Goal: Task Accomplishment & Management: Complete application form

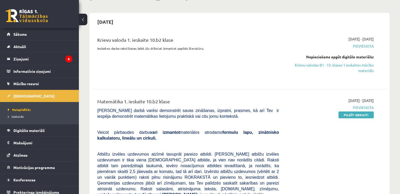
scroll to position [39, 0]
click at [352, 114] on link "Pildīt ieskaiti" at bounding box center [355, 115] width 35 height 7
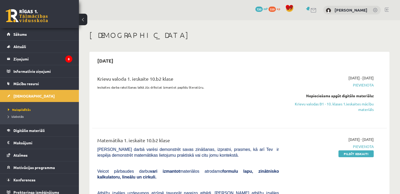
scroll to position [38, 0]
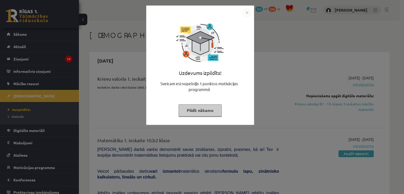
click at [249, 12] on img "Close" at bounding box center [247, 13] width 8 height 8
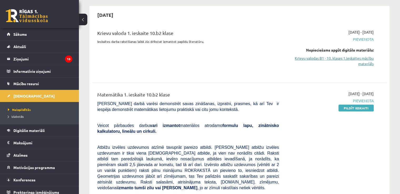
scroll to position [52, 0]
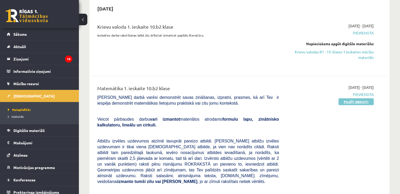
click at [365, 100] on link "Pildīt ieskaiti" at bounding box center [355, 101] width 35 height 7
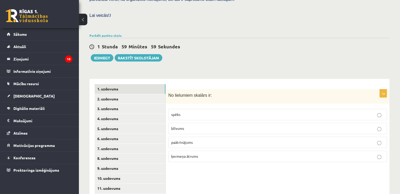
scroll to position [178, 0]
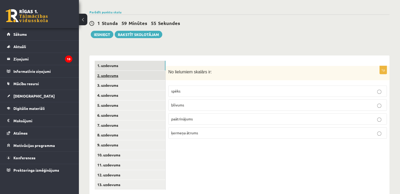
click at [140, 71] on link "2. uzdevums" at bounding box center [130, 76] width 71 height 10
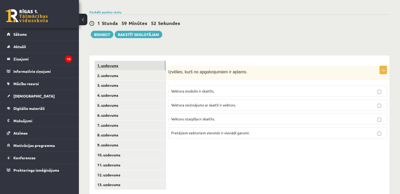
click at [138, 61] on link "1. uzdevums" at bounding box center [130, 66] width 71 height 10
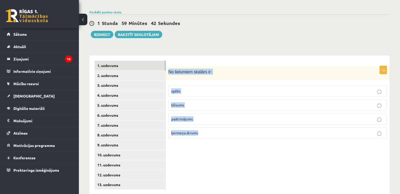
drag, startPoint x: 168, startPoint y: 60, endPoint x: 215, endPoint y: 118, distance: 74.1
click at [215, 118] on div "1p No lielumiem skalārs ir: spēks blīvums paātrinājums ķermeņa ātrums" at bounding box center [278, 104] width 224 height 77
copy div "No lielumiem skalārs ir: spēks blīvums paātrinājums ķermeņa ātrums"
click at [201, 102] on p "blīvums" at bounding box center [277, 105] width 213 height 6
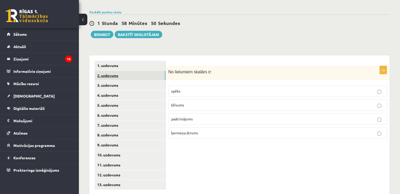
click at [124, 71] on link "2. uzdevums" at bounding box center [130, 76] width 71 height 10
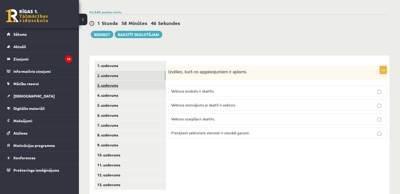
click at [138, 80] on link "3. uzdevums" at bounding box center [130, 85] width 71 height 10
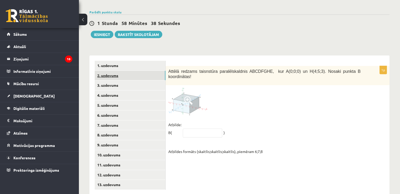
click at [137, 71] on link "2. uzdevums" at bounding box center [130, 76] width 71 height 10
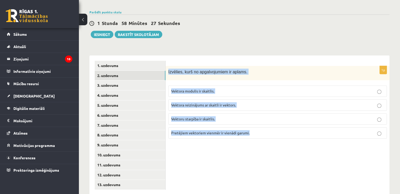
drag, startPoint x: 167, startPoint y: 59, endPoint x: 263, endPoint y: 119, distance: 112.6
click at [263, 119] on div "1p Izvēlies, kurš no apgalvojumiem ir aplams. Vektora modulis ir skaitlis. Vekt…" at bounding box center [278, 104] width 224 height 77
copy div "Izvēlies, kurš no apgalvojumiem ir aplams. Vektora modulis ir skaitlis. Vektora…"
click at [227, 116] on p "Vektoru starpība ir skaitlis." at bounding box center [277, 119] width 213 height 6
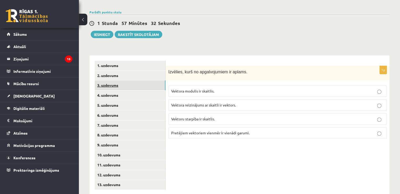
click at [114, 80] on link "3. uzdevums" at bounding box center [130, 85] width 71 height 10
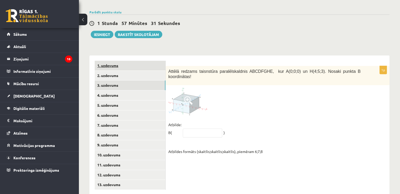
click at [113, 61] on link "1. uzdevums" at bounding box center [130, 66] width 71 height 10
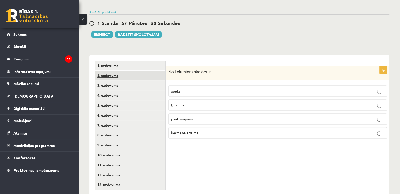
click at [114, 71] on link "2. uzdevums" at bounding box center [130, 76] width 71 height 10
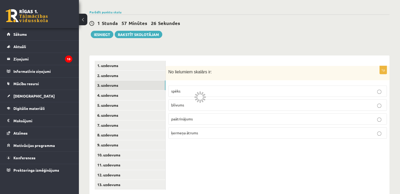
click at [122, 80] on link "3. uzdevums" at bounding box center [130, 85] width 71 height 10
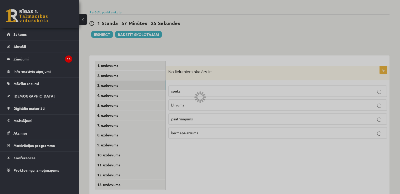
click at [113, 60] on div at bounding box center [200, 97] width 400 height 194
click at [112, 56] on div at bounding box center [200, 97] width 400 height 194
click at [111, 54] on div at bounding box center [200, 97] width 400 height 194
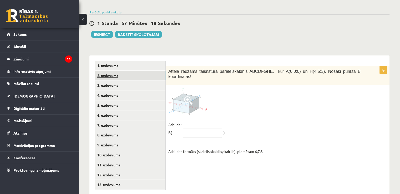
click at [113, 71] on link "2. uzdevums" at bounding box center [130, 76] width 71 height 10
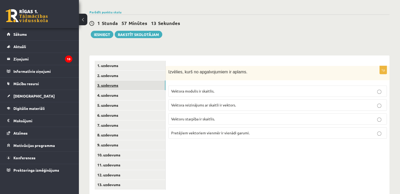
click at [112, 80] on link "3. uzdevums" at bounding box center [130, 85] width 71 height 10
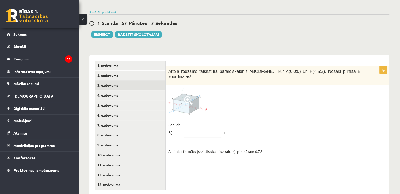
click at [188, 96] on span at bounding box center [188, 100] width 8 height 8
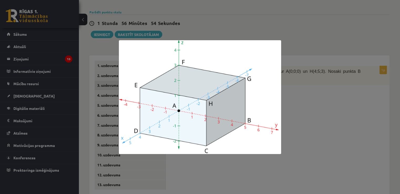
click at [351, 89] on div at bounding box center [200, 97] width 400 height 194
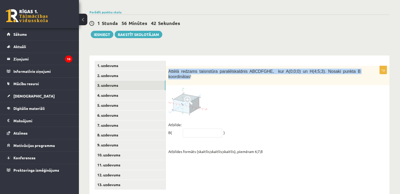
drag, startPoint x: 168, startPoint y: 59, endPoint x: 351, endPoint y: 61, distance: 182.9
click at [351, 69] on span "Attēlā redzams taisnstūra paralēlskaldnis ABCDFGHE, kur A(0;0;0) un H(4;5;3). N…" at bounding box center [264, 74] width 192 height 10
copy span "Attēlā redzams taisnstūra paralēlskaldnis ABCDFGHE, kur A(0;0;0) un H(4;5;3). N…"
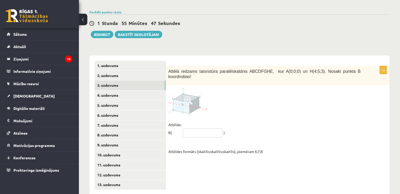
click at [200, 128] on input "text" at bounding box center [202, 132] width 39 height 9
click at [204, 128] on input "text" at bounding box center [202, 132] width 39 height 9
type input "*****"
click at [187, 92] on img at bounding box center [187, 102] width 39 height 28
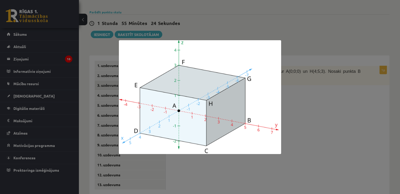
click at [187, 92] on img at bounding box center [200, 97] width 162 height 114
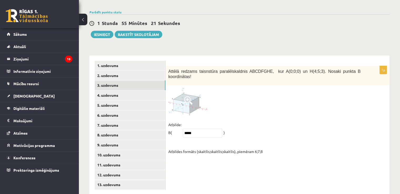
click at [191, 96] on span at bounding box center [188, 100] width 8 height 8
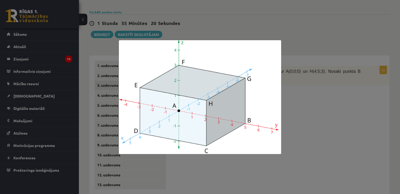
click at [313, 127] on div at bounding box center [200, 97] width 400 height 194
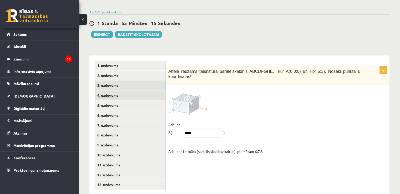
click at [113, 90] on link "4. uzdevums" at bounding box center [130, 95] width 71 height 10
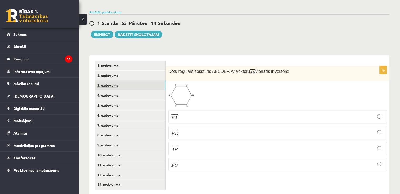
click at [116, 80] on link "3. uzdevums" at bounding box center [130, 85] width 71 height 10
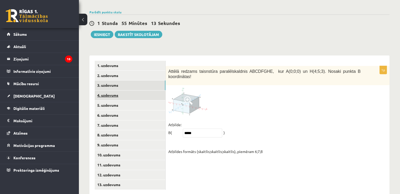
click at [116, 90] on link "4. uzdevums" at bounding box center [130, 95] width 71 height 10
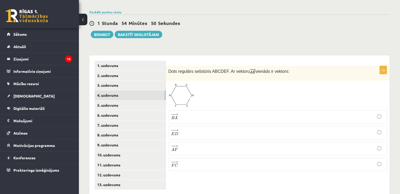
click at [187, 92] on span at bounding box center [188, 96] width 8 height 8
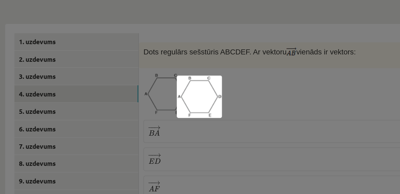
click at [231, 99] on div at bounding box center [200, 97] width 400 height 194
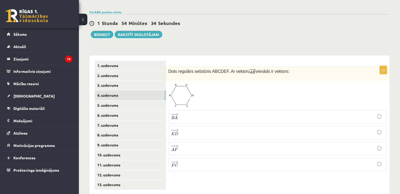
drag, startPoint x: 169, startPoint y: 60, endPoint x: 282, endPoint y: 60, distance: 113.0
click at [282, 69] on p "Dots regulārs sešstūris ABCDEF. Ar vektoru vienāds ir vektors:" at bounding box center [264, 72] width 192 height 6
copy span "Dots regulārs sešstūris ABCDEF. Ar vektoru vienāds ir vektors:"
click at [189, 129] on p "− − → E D E D →" at bounding box center [277, 132] width 213 height 7
click at [114, 100] on link "5. uzdevums" at bounding box center [130, 105] width 71 height 10
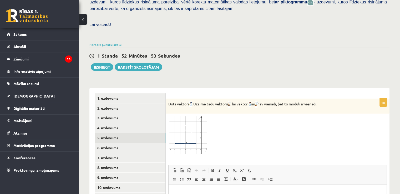
scroll to position [146, 0]
click at [111, 143] on link "6. uzdevums" at bounding box center [130, 148] width 71 height 10
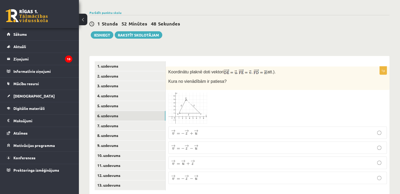
scroll to position [178, 0]
drag, startPoint x: 221, startPoint y: 110, endPoint x: 222, endPoint y: 93, distance: 17.1
click at [222, 93] on div at bounding box center [277, 108] width 218 height 32
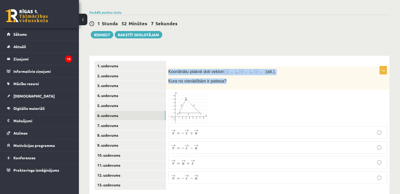
drag, startPoint x: 168, startPoint y: 59, endPoint x: 243, endPoint y: 64, distance: 75.6
click at [243, 66] on div "Koordinātu plaknē doti vektori , , (att.). Kura no vienādībām ir patiesa?" at bounding box center [278, 77] width 224 height 23
copy div "Koordinātu plaknē doti vektori , , (att.). Kura no vienādībām ir patiesa?"
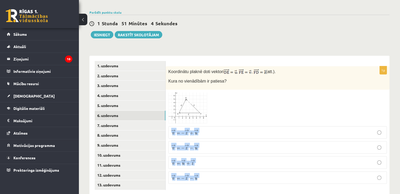
drag, startPoint x: 167, startPoint y: 118, endPoint x: 205, endPoint y: 165, distance: 60.6
click at [205, 165] on div "1p Koordinātu plaknē doti vektori , , (att.). Kura no vienādībām ir patiesa? → …" at bounding box center [278, 127] width 224 height 122
copy fieldset "→ v = − → z + → u v → = − z → + u → → v = − → z − → u v → = − z → − u → → v = →…"
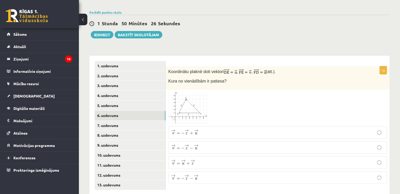
click at [244, 96] on div at bounding box center [277, 108] width 218 height 32
click at [220, 129] on p "→ v = − → z + → u v → = − z → + u →" at bounding box center [277, 132] width 213 height 7
click at [118, 121] on link "7. uzdevums" at bounding box center [130, 126] width 71 height 10
click at [122, 111] on link "6. uzdevums" at bounding box center [130, 116] width 71 height 10
click at [115, 121] on link "7. uzdevums" at bounding box center [130, 126] width 71 height 10
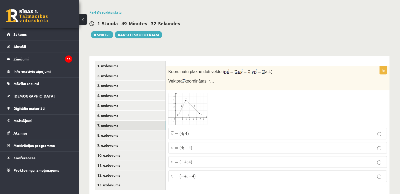
click at [190, 101] on span at bounding box center [188, 105] width 8 height 8
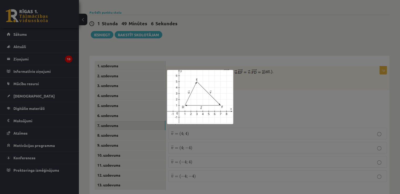
click at [231, 56] on div at bounding box center [200, 97] width 400 height 194
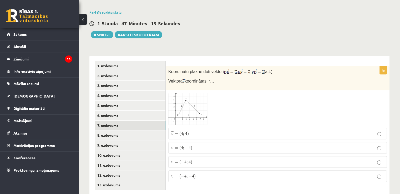
drag, startPoint x: 169, startPoint y: 60, endPoint x: 222, endPoint y: 68, distance: 53.7
click at [222, 68] on div "Koordinātu plaknē doti vektori , , (att.). Vektora koordinātas ir…" at bounding box center [278, 78] width 224 height 24
copy div "Koordinātu plaknē doti vektori , , (att.). Vektora koordinātas ir…"
click at [229, 78] on p "Vektora koordinātas ir…" at bounding box center [264, 81] width 192 height 6
drag, startPoint x: 224, startPoint y: 71, endPoint x: 167, endPoint y: 56, distance: 59.1
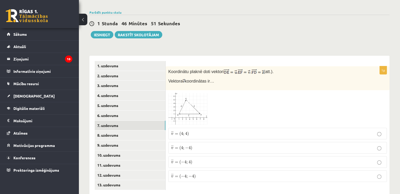
click at [167, 66] on div "Koordinātu plaknē doti vektori , , (att.). Vektora koordinātas ir…" at bounding box center [278, 78] width 224 height 24
copy div "Koordinātu plaknē doti vektori , , (att.). Vektora koordinātas ir…"
drag, startPoint x: 167, startPoint y: 116, endPoint x: 204, endPoint y: 165, distance: 60.9
click at [204, 165] on div "1p Koordinātu plaknē doti vektori , , (att.). Vektora koordinātas ir… ¯ ¯ ¯ v =…" at bounding box center [278, 126] width 224 height 120
copy fieldset "¯ ¯ ¯ v = ( 4 ; 4 ) v ¯ = ( 4 ; 4 ) ¯ ¯ ¯ v = ( 4 ; − 4 ) v ¯ = ( 4 ; − 4 ) ¯ ¯…"
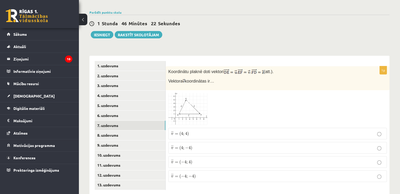
click at [242, 103] on div at bounding box center [277, 109] width 218 height 32
click at [207, 159] on p "¯ ¯ ¯ v = ( − 4 ; 4 ) v ¯ = ( − 4 ; 4 )" at bounding box center [277, 162] width 213 height 6
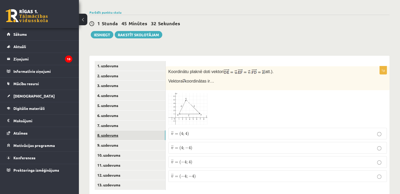
click at [113, 130] on link "8. uzdevums" at bounding box center [130, 135] width 71 height 10
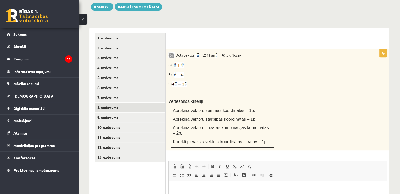
scroll to position [206, 0]
click at [118, 112] on link "9. uzdevums" at bounding box center [130, 117] width 71 height 10
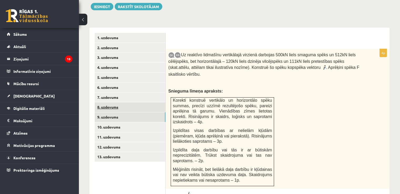
scroll to position [0, 0]
click at [114, 102] on link "8. uzdevums" at bounding box center [130, 107] width 71 height 10
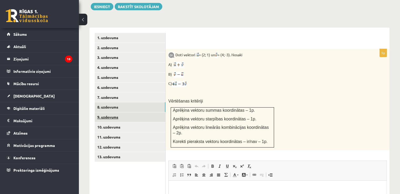
click at [114, 112] on link "9. uzdevums" at bounding box center [130, 117] width 71 height 10
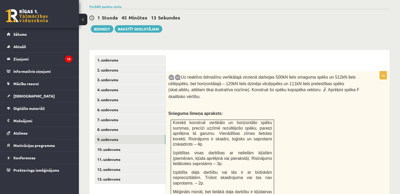
scroll to position [179, 0]
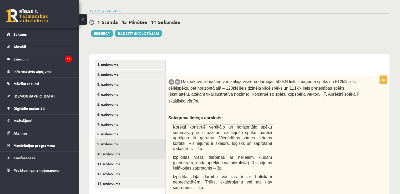
click at [110, 149] on link "10. uzdevums" at bounding box center [130, 154] width 71 height 10
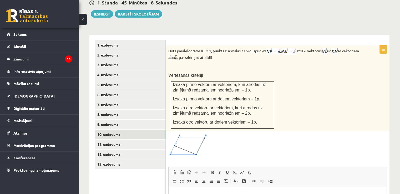
scroll to position [188, 0]
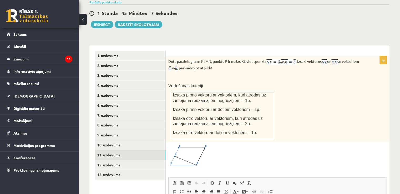
click at [109, 150] on link "11. uzdevums" at bounding box center [130, 155] width 71 height 10
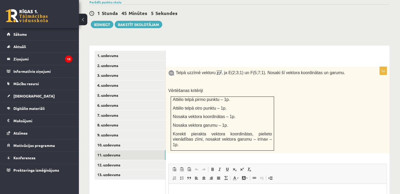
scroll to position [0, 0]
click at [113, 160] on link "12. uzdevums" at bounding box center [130, 165] width 71 height 10
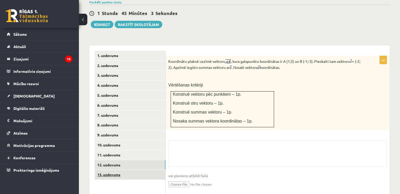
click at [112, 170] on link "13. uzdevums" at bounding box center [130, 175] width 71 height 10
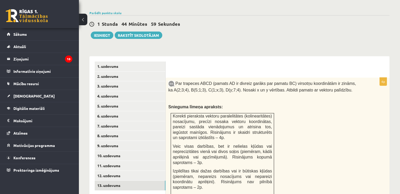
scroll to position [177, 0]
click at [108, 62] on link "1. uzdevums" at bounding box center [130, 67] width 71 height 10
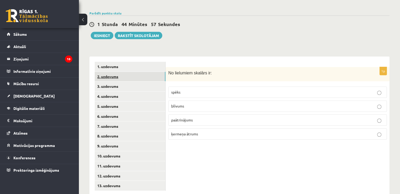
click at [110, 72] on link "2. uzdevums" at bounding box center [130, 77] width 71 height 10
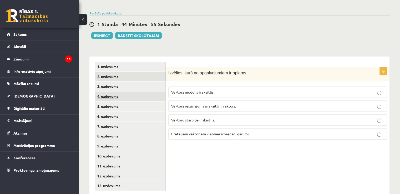
click at [116, 91] on link "4. uzdevums" at bounding box center [130, 96] width 71 height 10
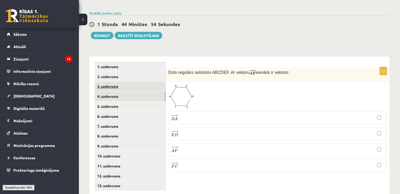
click at [113, 81] on link "3. uzdevums" at bounding box center [130, 86] width 71 height 10
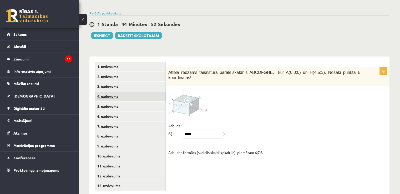
click at [112, 91] on link "4. uzdevums" at bounding box center [130, 96] width 71 height 10
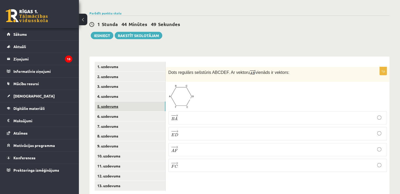
click at [109, 101] on link "5. uzdevums" at bounding box center [130, 106] width 71 height 10
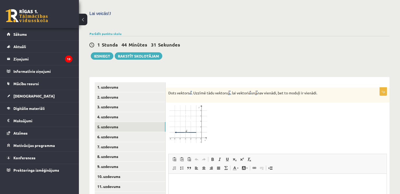
scroll to position [157, 0]
drag, startPoint x: 168, startPoint y: 82, endPoint x: 327, endPoint y: 81, distance: 158.7
click at [327, 90] on p "Dots vektors . Uzzīmē tādu vektoru , lai vektori un nav vienādi, bet to moduļi …" at bounding box center [264, 93] width 192 height 7
copy p "Dots vektors . Uzzīmē tādu vektoru , lai vektori un nav vienādi, bet to moduļi …"
click at [122, 132] on link "6. uzdevums" at bounding box center [130, 137] width 71 height 10
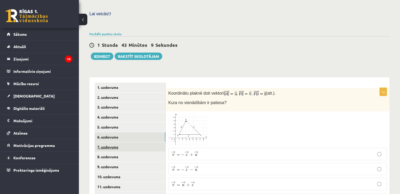
click at [125, 142] on link "7. uzdevums" at bounding box center [130, 147] width 71 height 10
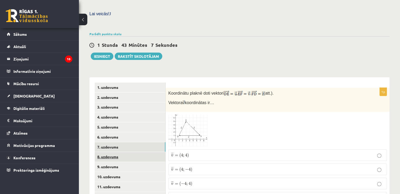
click at [125, 152] on link "8. uzdevums" at bounding box center [130, 157] width 71 height 10
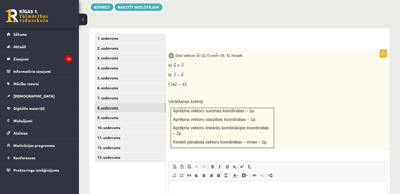
scroll to position [205, 0]
click at [176, 63] on img at bounding box center [178, 66] width 10 height 6
drag, startPoint x: 176, startPoint y: 43, endPoint x: 253, endPoint y: 45, distance: 77.3
click at [253, 52] on p "Doti vektori = (2; 1) un = (4; -3). Nosaki" at bounding box center [264, 55] width 192 height 7
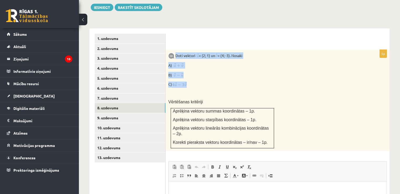
drag, startPoint x: 176, startPoint y: 43, endPoint x: 198, endPoint y: 73, distance: 36.8
click at [198, 73] on div "Doti vektori = (2; 1) un = (4; -3). Nosaki A) B) C) Vērtēšanas kritēriji Aprēķi…" at bounding box center [278, 100] width 224 height 101
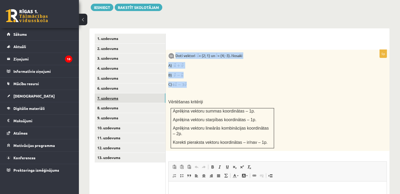
click at [117, 93] on link "7. uzdevums" at bounding box center [130, 98] width 71 height 10
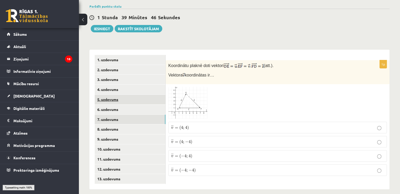
scroll to position [179, 0]
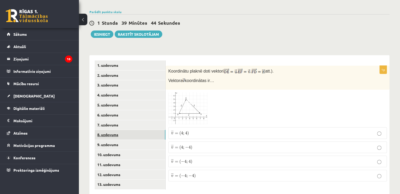
click at [116, 130] on link "8. uzdevums" at bounding box center [130, 135] width 71 height 10
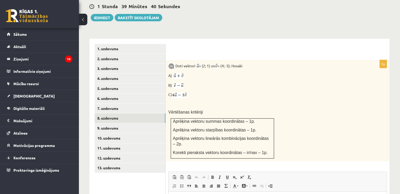
scroll to position [195, 0]
click at [115, 123] on link "9. uzdevums" at bounding box center [130, 128] width 71 height 10
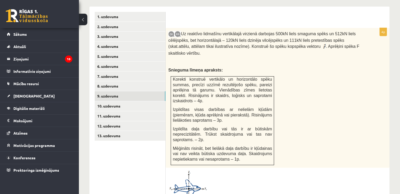
scroll to position [228, 0]
click at [138, 101] on link "10. uzdevums" at bounding box center [130, 106] width 71 height 10
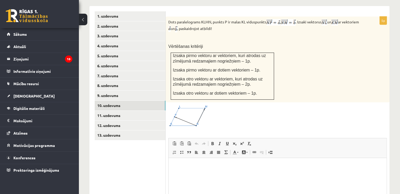
scroll to position [0, 0]
click at [118, 111] on link "11. uzdevums" at bounding box center [130, 116] width 71 height 10
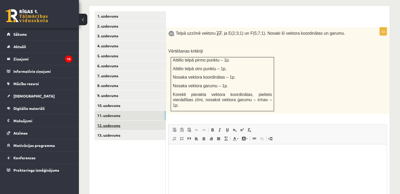
click at [111, 121] on link "12. uzdevums" at bounding box center [130, 126] width 71 height 10
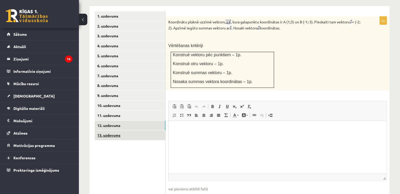
click at [106, 130] on link "13. uzdevums" at bounding box center [130, 135] width 71 height 10
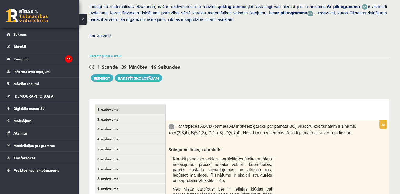
click at [107, 104] on link "1. uzdevums" at bounding box center [130, 109] width 71 height 10
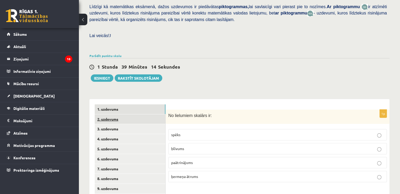
click at [112, 114] on link "2. uzdevums" at bounding box center [130, 119] width 71 height 10
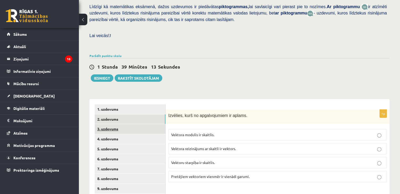
click at [117, 124] on link "3. uzdevums" at bounding box center [130, 129] width 71 height 10
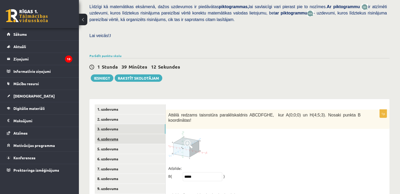
click at [117, 134] on link "4. uzdevums" at bounding box center [130, 139] width 71 height 10
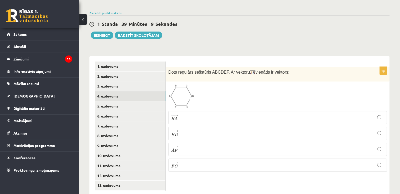
scroll to position [177, 0]
click at [114, 101] on link "5. uzdevums" at bounding box center [130, 106] width 71 height 10
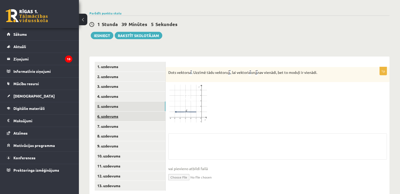
click at [114, 111] on link "6. uzdevums" at bounding box center [130, 116] width 71 height 10
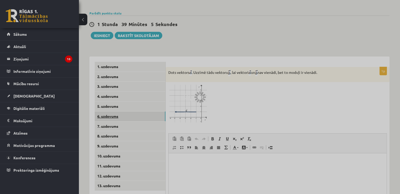
scroll to position [0, 0]
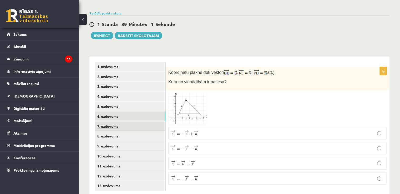
click at [115, 121] on link "7. uzdevums" at bounding box center [130, 126] width 71 height 10
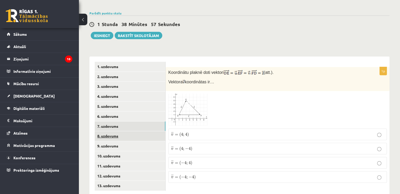
click at [117, 131] on link "8. uzdevums" at bounding box center [130, 136] width 71 height 10
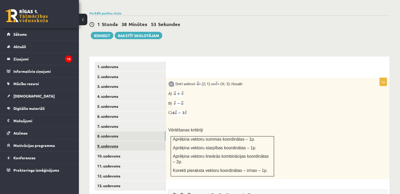
click at [113, 141] on link "9. uzdevums" at bounding box center [130, 146] width 71 height 10
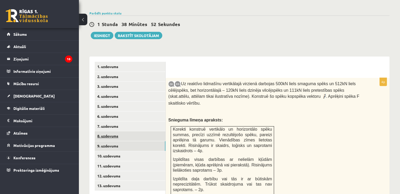
click at [112, 131] on link "8. uzdevums" at bounding box center [130, 136] width 71 height 10
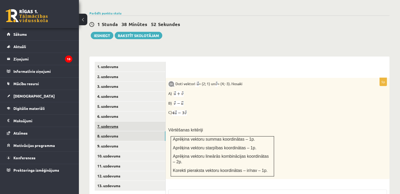
click at [111, 121] on link "7. uzdevums" at bounding box center [130, 126] width 71 height 10
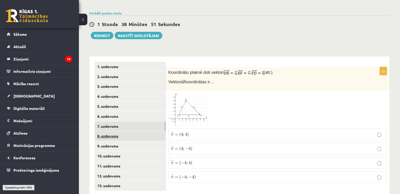
click at [110, 131] on link "8. uzdevums" at bounding box center [130, 136] width 71 height 10
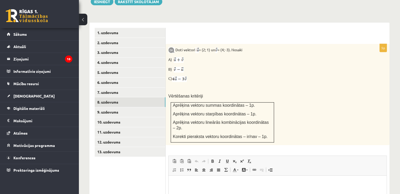
scroll to position [211, 0]
click at [116, 107] on link "9. uzdevums" at bounding box center [130, 112] width 71 height 10
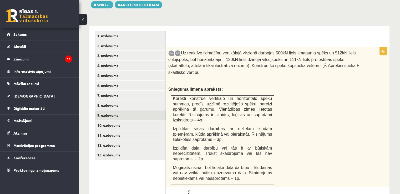
scroll to position [208, 0]
click at [112, 120] on link "10. uzdevums" at bounding box center [130, 125] width 71 height 10
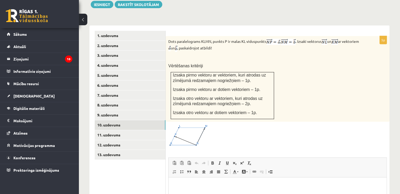
scroll to position [0, 0]
click at [131, 130] on link "11. uzdevums" at bounding box center [130, 135] width 71 height 10
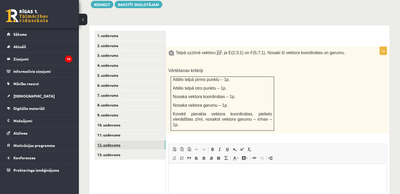
click at [138, 140] on link "12. uzdevums" at bounding box center [130, 145] width 71 height 10
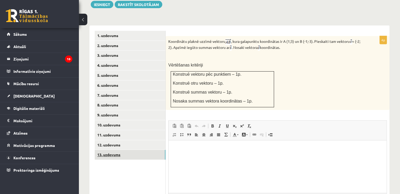
click at [135, 150] on link "13. uzdevums" at bounding box center [130, 155] width 71 height 10
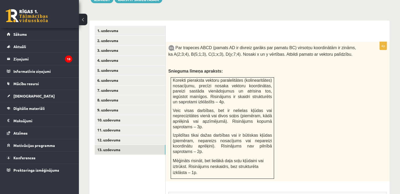
scroll to position [213, 0]
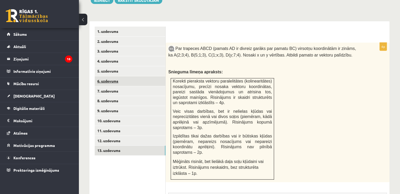
click at [110, 76] on link "6. uzdevums" at bounding box center [130, 81] width 71 height 10
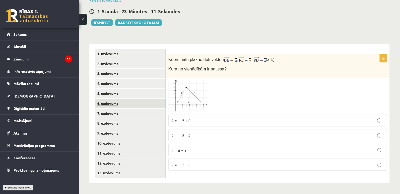
scroll to position [179, 0]
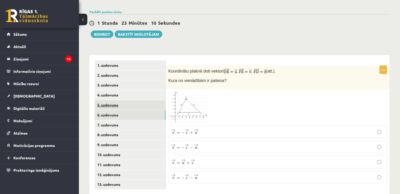
click at [105, 100] on link "5. uzdevums" at bounding box center [130, 105] width 71 height 10
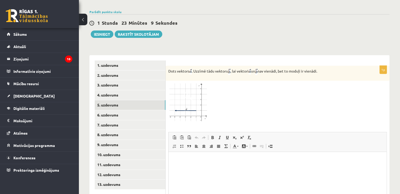
scroll to position [0, 0]
click at [120, 120] on link "7. uzdevums" at bounding box center [130, 125] width 71 height 10
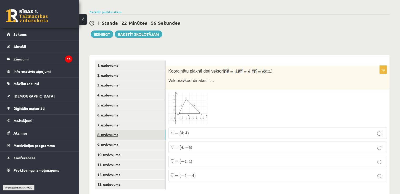
click at [121, 130] on link "8. uzdevums" at bounding box center [130, 135] width 71 height 10
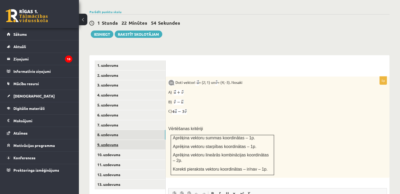
click at [124, 140] on link "9. uzdevums" at bounding box center [130, 145] width 71 height 10
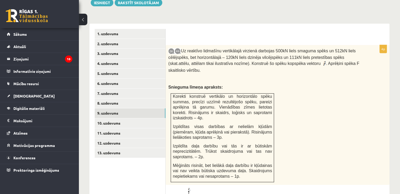
scroll to position [210, 0]
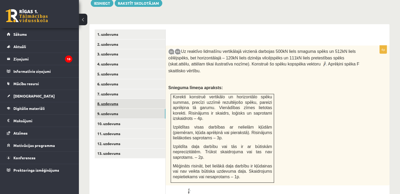
click at [124, 99] on link "8. uzdevums" at bounding box center [130, 104] width 71 height 10
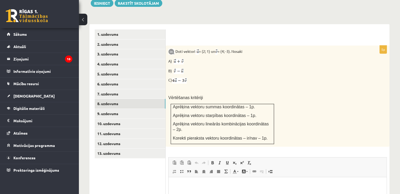
scroll to position [0, 0]
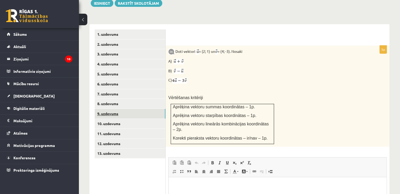
click at [117, 109] on link "9. uzdevums" at bounding box center [130, 114] width 71 height 10
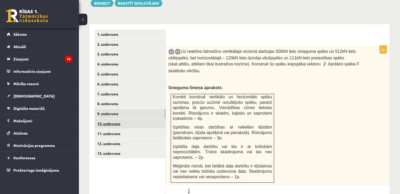
click at [113, 119] on link "10. uzdevums" at bounding box center [130, 124] width 71 height 10
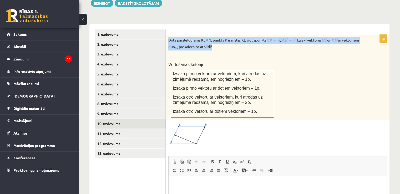
drag, startPoint x: 168, startPoint y: 29, endPoint x: 240, endPoint y: 35, distance: 72.0
click at [240, 37] on p "Dots paralelograms KLMN, punkts P ir malas KL viduspunkts , . Izsaki vektorus u…" at bounding box center [264, 43] width 192 height 13
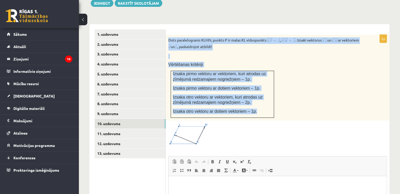
drag, startPoint x: 168, startPoint y: 28, endPoint x: 265, endPoint y: 103, distance: 122.3
click at [265, 103] on div "Dots paralelograms KLMN, punkts P ir malas KL viduspunkts , . Izsaki vektorus u…" at bounding box center [278, 78] width 224 height 86
click at [256, 49] on div "Dots paralelograms KLMN, punkts P ir malas KL viduspunkts , . Izsaki vektorus u…" at bounding box center [278, 78] width 224 height 86
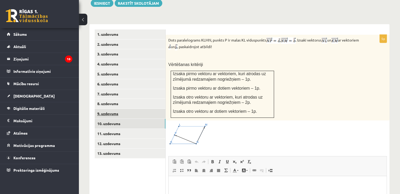
click at [108, 109] on link "9. uzdevums" at bounding box center [130, 114] width 71 height 10
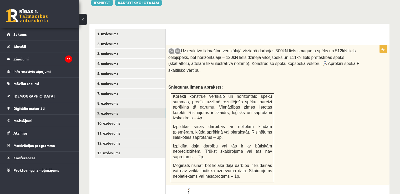
scroll to position [210, 0]
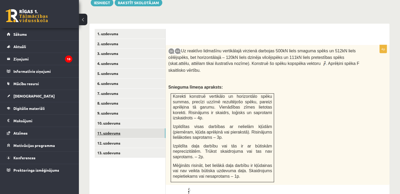
click at [106, 128] on link "11. uzdevums" at bounding box center [130, 133] width 71 height 10
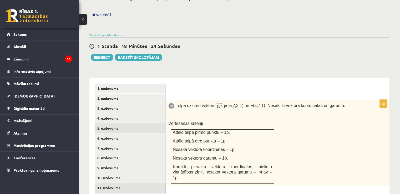
scroll to position [156, 0]
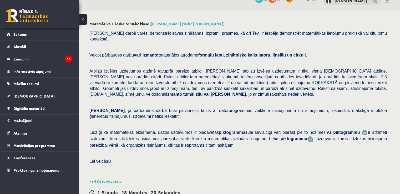
scroll to position [9, 0]
drag, startPoint x: 217, startPoint y: 70, endPoint x: 167, endPoint y: 73, distance: 50.0
click at [167, 73] on span "Atbilžu izvēles uzdevumos atzīmē tavuprāt pareizo atbildi. Katram atbilžu izvēl…" at bounding box center [237, 83] width 297 height 28
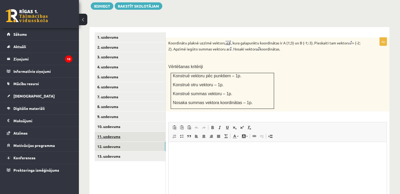
scroll to position [207, 0]
click at [117, 131] on link "11. uzdevums" at bounding box center [130, 136] width 71 height 10
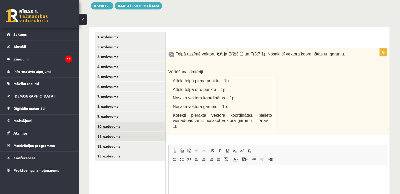
scroll to position [0, 0]
click at [120, 121] on link "10. uzdevums" at bounding box center [130, 126] width 71 height 10
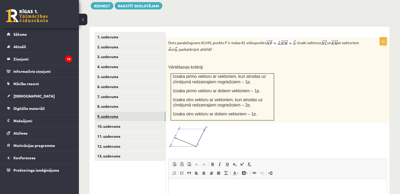
click at [121, 111] on link "9. uzdevums" at bounding box center [130, 116] width 71 height 10
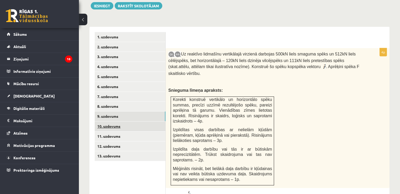
click at [120, 121] on link "10. uzdevums" at bounding box center [130, 126] width 71 height 10
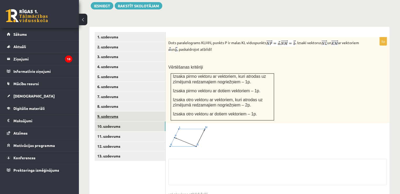
click at [120, 111] on link "9. uzdevums" at bounding box center [130, 116] width 71 height 10
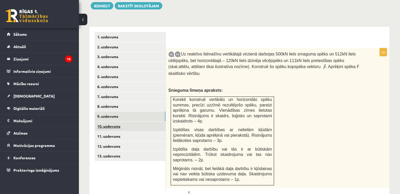
click at [120, 121] on link "10. uzdevums" at bounding box center [130, 126] width 71 height 10
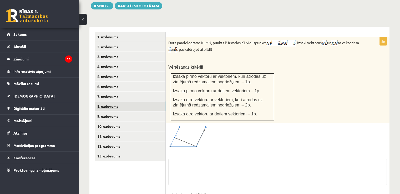
click at [117, 101] on link "8. uzdevums" at bounding box center [130, 106] width 71 height 10
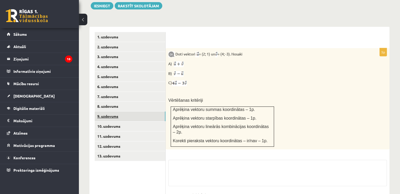
click at [117, 111] on link "9. uzdevums" at bounding box center [130, 116] width 71 height 10
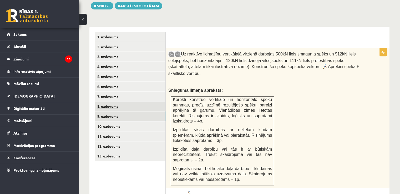
click at [114, 101] on link "8. uzdevums" at bounding box center [130, 106] width 71 height 10
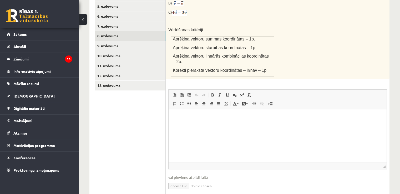
scroll to position [280, 0]
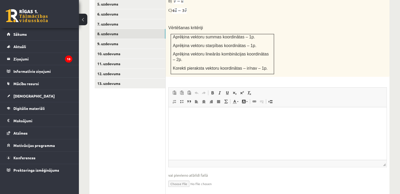
click at [176, 178] on input "file" at bounding box center [277, 183] width 218 height 11
type input "**********"
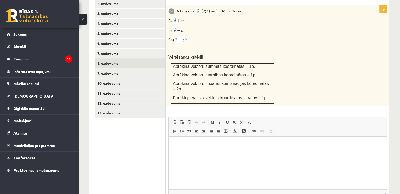
scroll to position [251, 0]
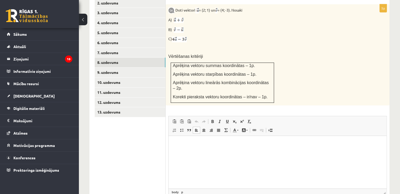
click at [233, 143] on p "Editor, wiswyg-editor-user-answer-47433785723460" at bounding box center [277, 144] width 207 height 6
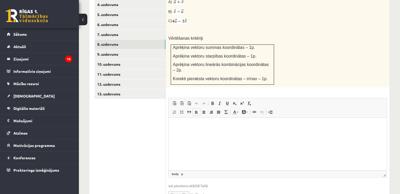
scroll to position [269, 0]
click at [134, 50] on link "9. uzdevums" at bounding box center [130, 55] width 71 height 10
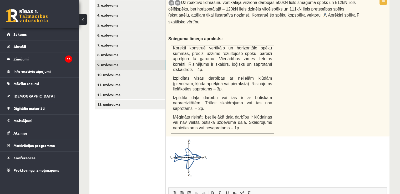
scroll to position [258, 0]
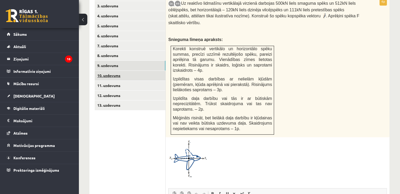
click at [95, 71] on link "10. uzdevums" at bounding box center [130, 76] width 71 height 10
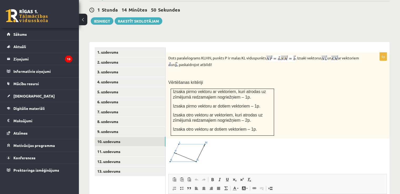
scroll to position [192, 0]
click at [127, 167] on link "13. uzdevums" at bounding box center [130, 172] width 71 height 10
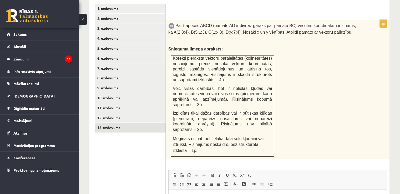
scroll to position [224, 0]
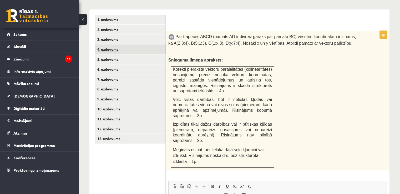
click at [131, 44] on link "4. uzdevums" at bounding box center [130, 49] width 71 height 10
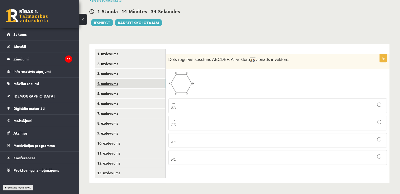
scroll to position [179, 0]
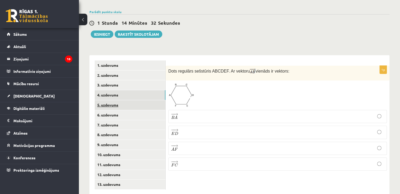
click at [118, 100] on link "5. uzdevums" at bounding box center [130, 105] width 71 height 10
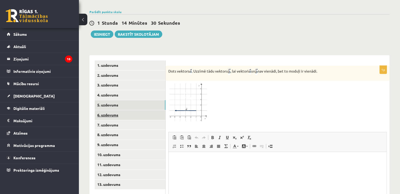
scroll to position [0, 0]
drag, startPoint x: 168, startPoint y: 58, endPoint x: 330, endPoint y: 60, distance: 162.1
click at [330, 68] on p "Dots vektors . Uzzīmē tādu vektoru , lai vektori un nav vienādi, bet to moduļi …" at bounding box center [264, 71] width 192 height 7
click at [234, 84] on div at bounding box center [277, 102] width 218 height 38
click at [109, 60] on link "1. uzdevums" at bounding box center [130, 65] width 71 height 10
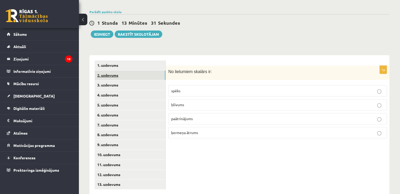
click at [111, 70] on link "2. uzdevums" at bounding box center [130, 75] width 71 height 10
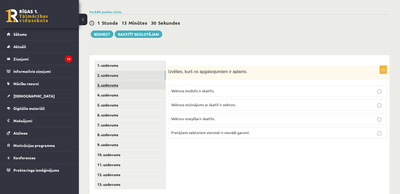
click at [114, 80] on link "3. uzdevums" at bounding box center [130, 85] width 71 height 10
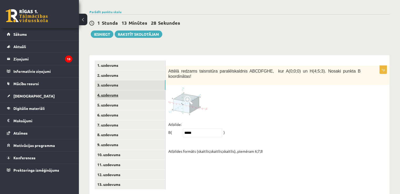
click at [115, 90] on link "4. uzdevums" at bounding box center [130, 95] width 71 height 10
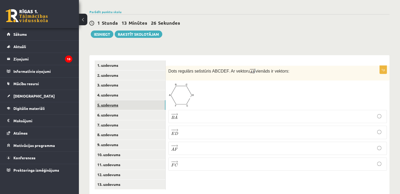
click at [118, 100] on link "5. uzdevums" at bounding box center [130, 105] width 71 height 10
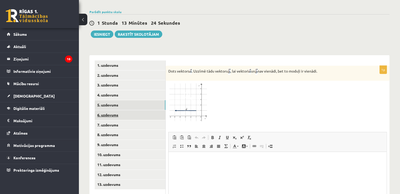
click at [117, 110] on link "6. uzdevums" at bounding box center [130, 115] width 71 height 10
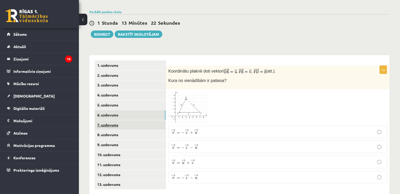
click at [117, 120] on link "7. uzdevums" at bounding box center [130, 125] width 71 height 10
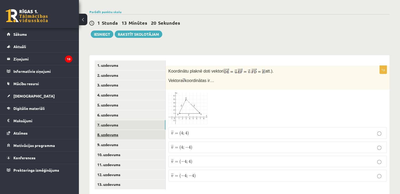
click at [117, 130] on link "8. uzdevums" at bounding box center [130, 135] width 71 height 10
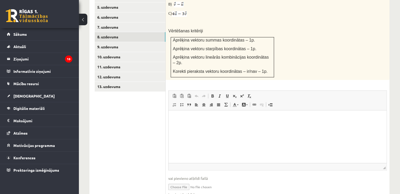
scroll to position [276, 0]
click at [245, 126] on html at bounding box center [277, 118] width 218 height 16
click at [202, 176] on span "vai pievieno atbildi failā" at bounding box center [277, 179] width 218 height 6
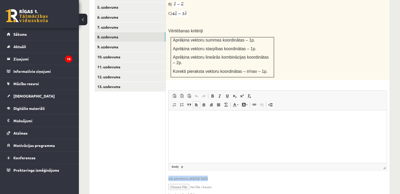
click at [202, 176] on span "vai pievieno atbildi failā" at bounding box center [277, 179] width 218 height 6
click at [183, 181] on input "file" at bounding box center [277, 186] width 218 height 11
type input "**********"
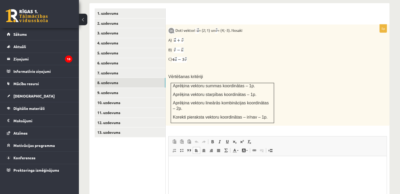
scroll to position [230, 0]
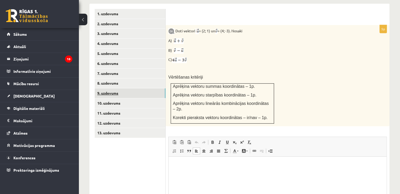
click at [126, 88] on link "9. uzdevums" at bounding box center [130, 93] width 71 height 10
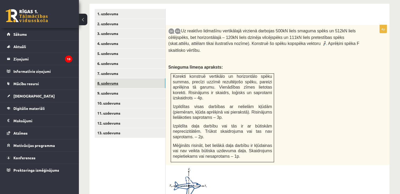
click at [121, 78] on link "8. uzdevums" at bounding box center [130, 83] width 71 height 10
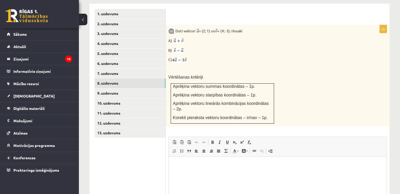
scroll to position [285, 0]
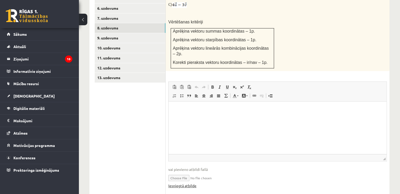
click at [184, 183] on link "Iesniegtā atbilde" at bounding box center [182, 186] width 28 height 6
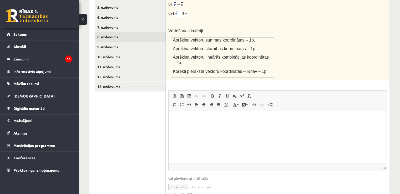
scroll to position [276, 0]
click at [197, 127] on html at bounding box center [277, 119] width 218 height 16
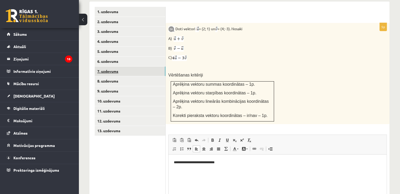
click at [109, 66] on link "7. uzdevums" at bounding box center [130, 71] width 71 height 10
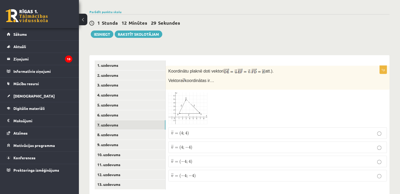
scroll to position [178, 0]
click at [121, 90] on link "4. uzdevums" at bounding box center [130, 95] width 71 height 10
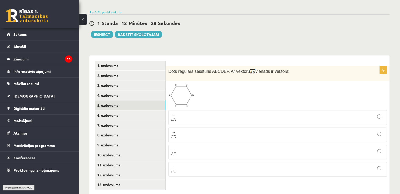
click at [120, 100] on link "5. uzdevums" at bounding box center [130, 105] width 71 height 10
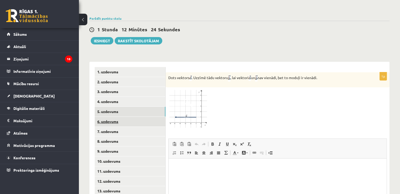
scroll to position [173, 0]
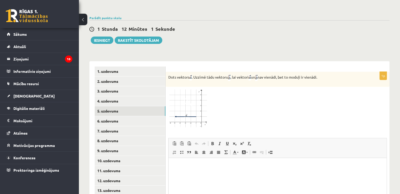
click at [197, 92] on img at bounding box center [187, 108] width 39 height 38
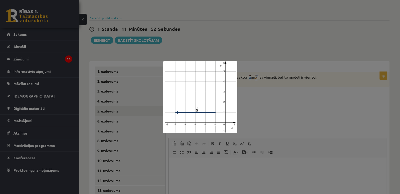
click at [310, 78] on div at bounding box center [200, 97] width 400 height 194
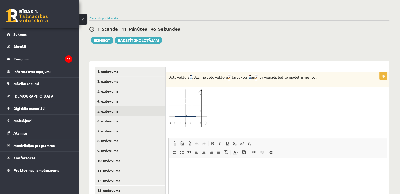
drag, startPoint x: 168, startPoint y: 65, endPoint x: 329, endPoint y: 64, distance: 161.1
click at [329, 74] on p "Dots vektors . Uzzīmē tādu vektoru , lai vektori un nav vienādi, bet to moduļi …" at bounding box center [264, 77] width 192 height 7
click at [267, 96] on div at bounding box center [277, 108] width 218 height 38
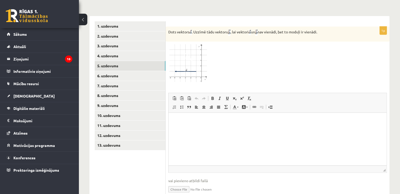
scroll to position [224, 0]
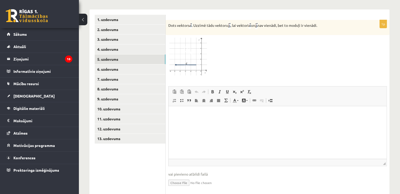
click at [178, 177] on input "file" at bounding box center [277, 182] width 218 height 11
type input "**********"
click at [205, 115] on p "Editor, wiswyg-editor-user-answer-47434080271700" at bounding box center [277, 114] width 207 height 6
click at [184, 188] on link "Iesniegtā atbilde" at bounding box center [182, 191] width 28 height 6
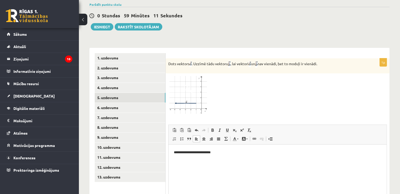
scroll to position [185, 0]
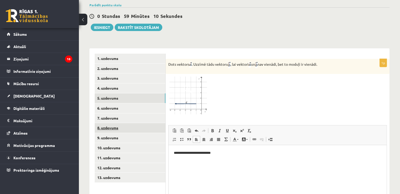
click at [117, 123] on link "8. uzdevums" at bounding box center [130, 128] width 71 height 10
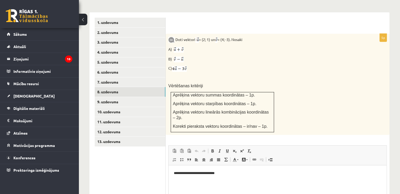
scroll to position [219, 0]
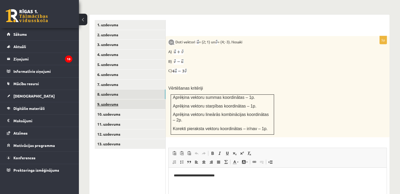
click at [106, 99] on link "9. uzdevums" at bounding box center [130, 104] width 71 height 10
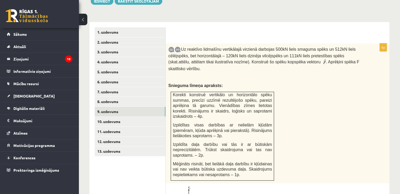
scroll to position [212, 0]
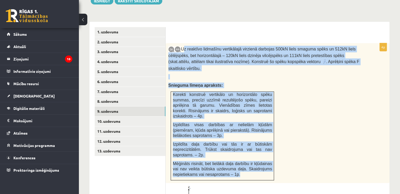
drag, startPoint x: 182, startPoint y: 37, endPoint x: 269, endPoint y: 153, distance: 145.3
click at [269, 153] on div "Uz reaktīvo lidmašīnu vertikālajā virzienā darbojas 500kN liels smaguma spēks u…" at bounding box center [278, 113] width 224 height 140
click at [343, 146] on div "Uz reaktīvo lidmašīnu vertikālajā virzienā darbojas 500kN liels smaguma spēks u…" at bounding box center [278, 113] width 224 height 140
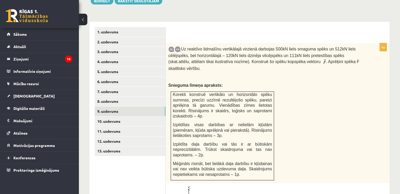
drag, startPoint x: 196, startPoint y: 174, endPoint x: 178, endPoint y: 179, distance: 18.6
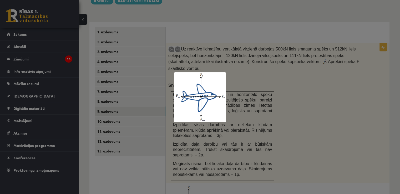
click at [238, 165] on div at bounding box center [200, 97] width 400 height 194
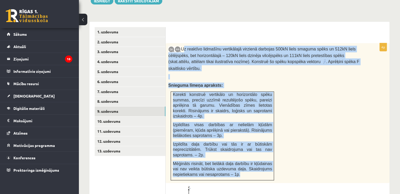
drag, startPoint x: 182, startPoint y: 38, endPoint x: 269, endPoint y: 151, distance: 142.7
click at [269, 151] on div "Uz reaktīvo lidmašīnu vertikālajā virzienā darbojas 500kN liels smaguma spēks u…" at bounding box center [278, 113] width 224 height 140
click at [288, 93] on div "Uz reaktīvo lidmašīnu vertikālajā virzienā darbojas 500kN liels smaguma spēks u…" at bounding box center [278, 113] width 224 height 140
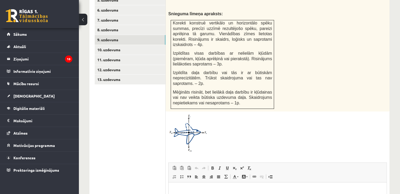
scroll to position [284, 0]
click at [121, 45] on link "10. uzdevums" at bounding box center [130, 50] width 71 height 10
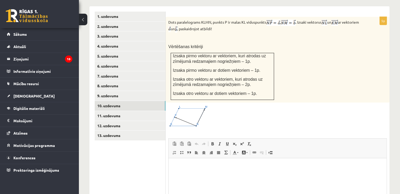
scroll to position [227, 0]
click at [110, 111] on link "11. uzdevums" at bounding box center [130, 116] width 71 height 10
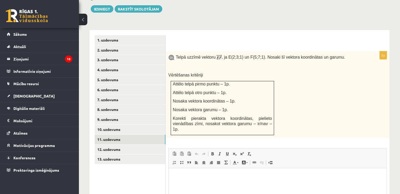
scroll to position [204, 0]
click at [127, 144] on link "12. uzdevums" at bounding box center [130, 149] width 71 height 10
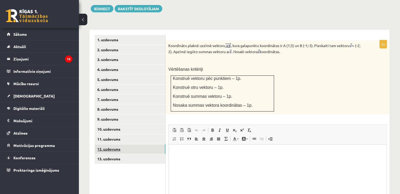
scroll to position [0, 0]
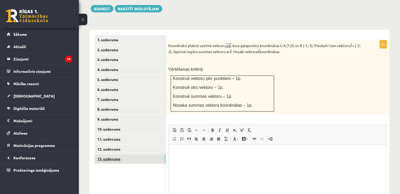
click at [116, 154] on link "13. uzdevums" at bounding box center [130, 159] width 71 height 10
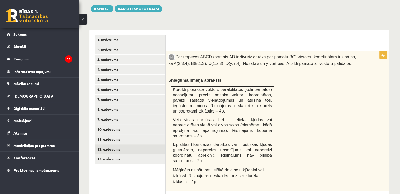
click at [154, 144] on link "12. uzdevums" at bounding box center [130, 149] width 71 height 10
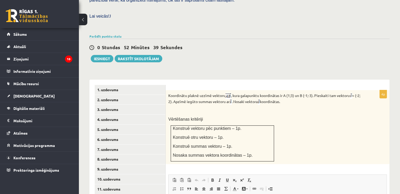
scroll to position [154, 0]
drag, startPoint x: 168, startPoint y: 82, endPoint x: 296, endPoint y: 88, distance: 128.6
click at [296, 90] on div "Koordinātu plaknē uzzīmē vektoru , kura galapunktu koordinātas ir A (1;3) un B …" at bounding box center [278, 127] width 224 height 74
click at [244, 92] on p "Koordinātu plaknē uzzīmē vektoru , kura galapunktu koordinātas ir A (1;3) un B …" at bounding box center [264, 98] width 192 height 12
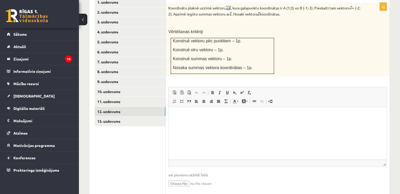
scroll to position [241, 0]
click at [264, 123] on html at bounding box center [277, 115] width 218 height 16
click at [122, 67] on link "8. uzdevums" at bounding box center [130, 72] width 71 height 10
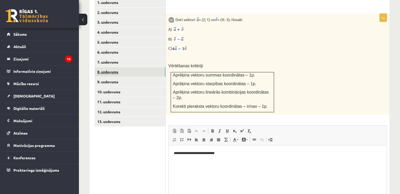
scroll to position [0, 0]
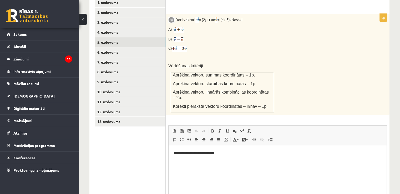
click at [126, 37] on link "5. uzdevums" at bounding box center [130, 42] width 71 height 10
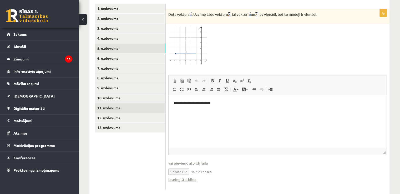
click at [126, 103] on link "11. uzdevums" at bounding box center [130, 108] width 71 height 10
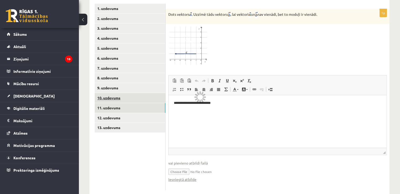
scroll to position [213, 0]
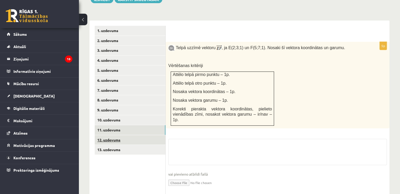
click at [130, 135] on link "12. uzdevums" at bounding box center [130, 140] width 71 height 10
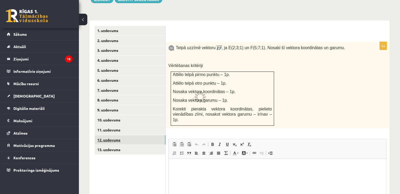
scroll to position [196, 0]
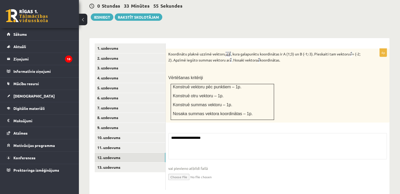
click at [217, 137] on fieldset "**********" at bounding box center [277, 160] width 218 height 54
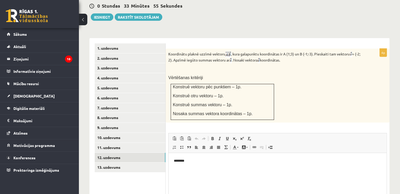
scroll to position [0, 0]
click at [209, 159] on p "********" at bounding box center [278, 161] width 208 height 6
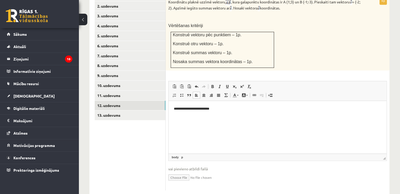
click at [188, 172] on input "file" at bounding box center [277, 177] width 218 height 11
type input "**********"
click at [192, 182] on link "Iesniegtā atbilde" at bounding box center [182, 185] width 28 height 6
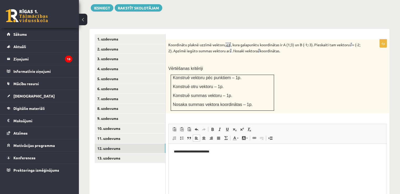
scroll to position [204, 0]
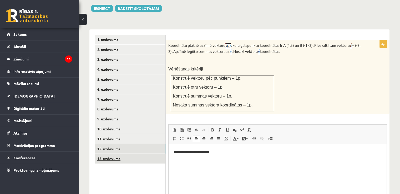
click at [117, 154] on link "13. uzdevums" at bounding box center [130, 159] width 71 height 10
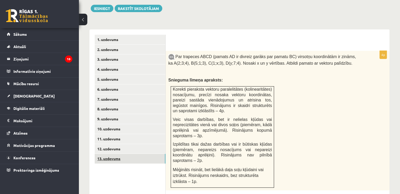
scroll to position [0, 0]
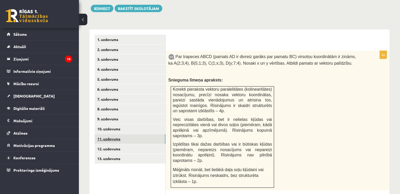
click at [105, 134] on link "11. uzdevums" at bounding box center [130, 139] width 71 height 10
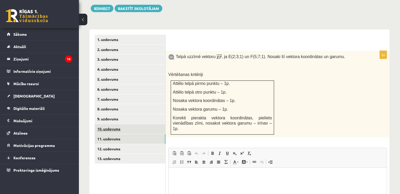
click at [127, 124] on link "10. uzdevums" at bounding box center [130, 129] width 71 height 10
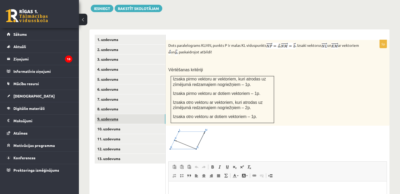
click at [110, 114] on link "9. uzdevums" at bounding box center [130, 119] width 71 height 10
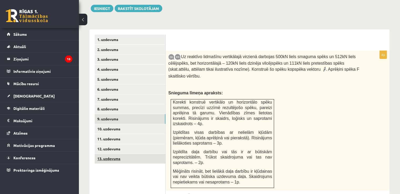
click at [110, 154] on link "13. uzdevums" at bounding box center [130, 159] width 71 height 10
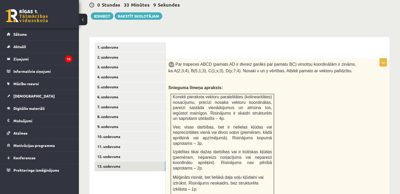
scroll to position [197, 0]
click at [112, 151] on link "12. uzdevums" at bounding box center [130, 156] width 71 height 10
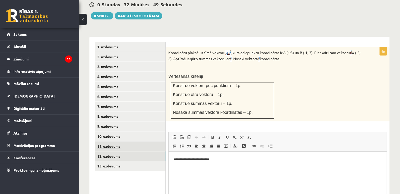
scroll to position [0, 0]
click at [121, 141] on link "11. uzdevums" at bounding box center [130, 146] width 71 height 10
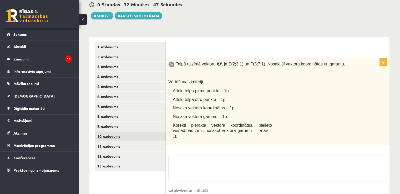
click at [117, 131] on link "10. uzdevums" at bounding box center [130, 136] width 71 height 10
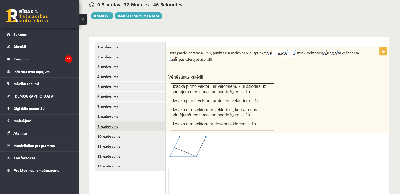
click at [113, 121] on link "9. uzdevums" at bounding box center [130, 126] width 71 height 10
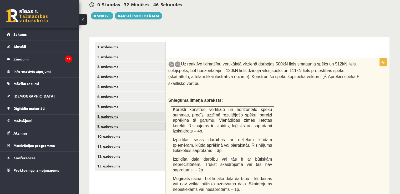
click at [110, 111] on link "8. uzdevums" at bounding box center [130, 116] width 71 height 10
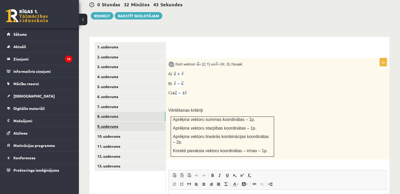
click at [111, 121] on link "9. uzdevums" at bounding box center [130, 126] width 71 height 10
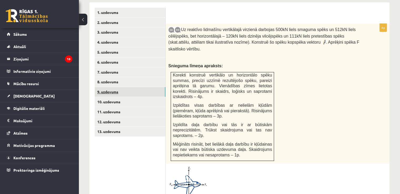
scroll to position [231, 0]
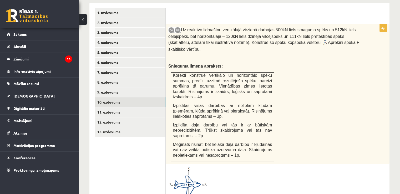
click at [125, 97] on link "10. uzdevums" at bounding box center [130, 102] width 71 height 10
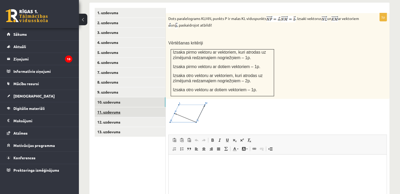
scroll to position [0, 0]
click at [115, 107] on link "11. uzdevums" at bounding box center [130, 112] width 71 height 10
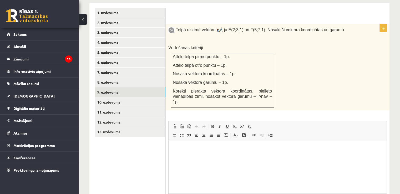
click at [115, 87] on link "9. uzdevums" at bounding box center [130, 92] width 71 height 10
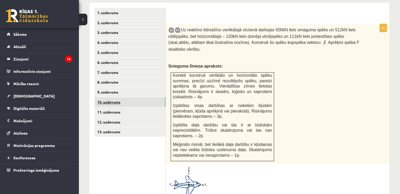
click at [115, 97] on link "10. uzdevums" at bounding box center [130, 102] width 71 height 10
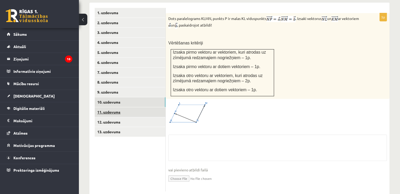
click at [118, 107] on link "11. uzdevums" at bounding box center [130, 112] width 71 height 10
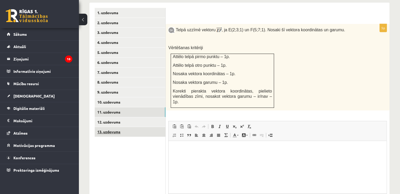
click at [122, 127] on link "13. uzdevums" at bounding box center [130, 132] width 71 height 10
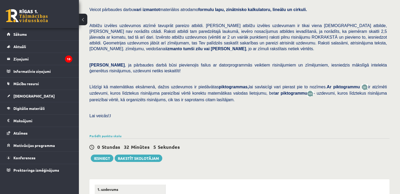
scroll to position [50, 0]
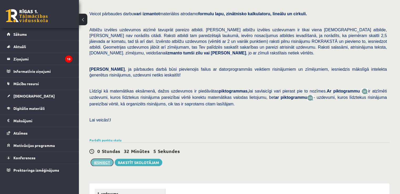
click at [104, 159] on button "Iesniegt" at bounding box center [102, 162] width 23 height 7
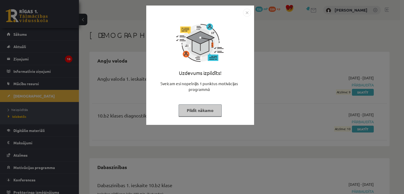
click at [246, 13] on img "Close" at bounding box center [247, 13] width 8 height 8
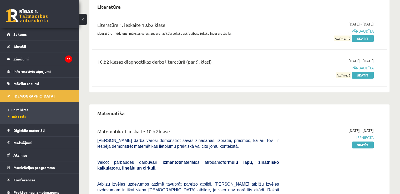
scroll to position [646, 0]
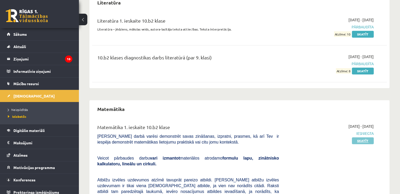
click at [364, 137] on link "Skatīt" at bounding box center [363, 140] width 22 height 7
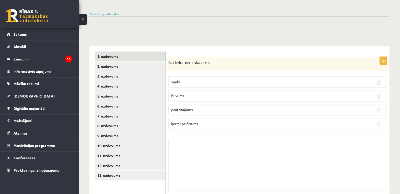
scroll to position [180, 0]
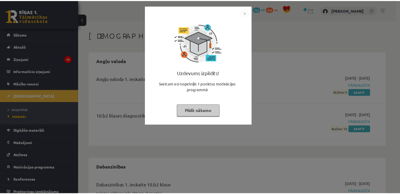
scroll to position [646, 0]
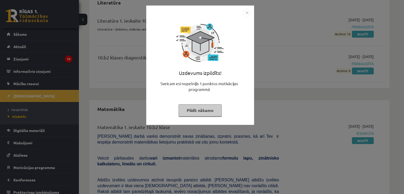
click at [247, 12] on img "Close" at bounding box center [247, 13] width 8 height 8
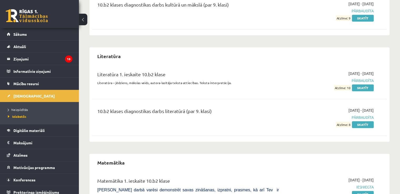
scroll to position [574, 0]
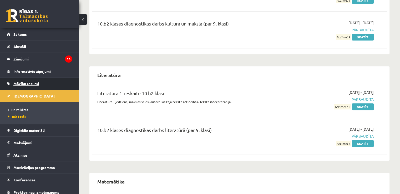
click at [21, 81] on span "Mācību resursi" at bounding box center [25, 83] width 25 height 5
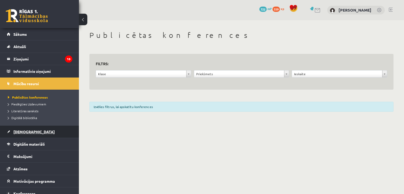
click at [23, 132] on span "[DEMOGRAPHIC_DATA]" at bounding box center [33, 131] width 41 height 5
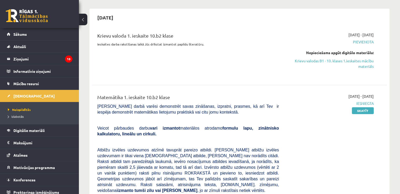
scroll to position [40, 0]
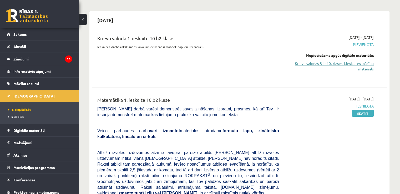
click at [346, 63] on link "Krievu valodas B1 - 10. klases 1.ieskaites mācību materiāls" at bounding box center [330, 66] width 87 height 11
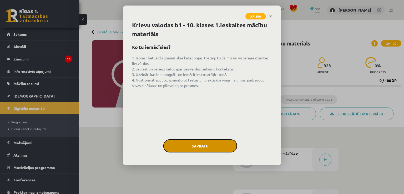
click at [194, 145] on button "Sapratu" at bounding box center [200, 145] width 74 height 13
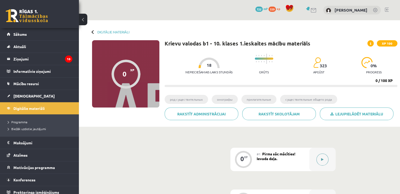
click at [325, 162] on button at bounding box center [322, 159] width 12 height 12
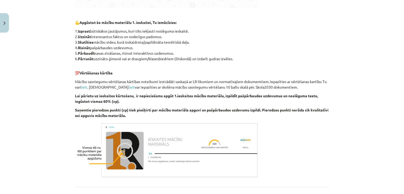
scroll to position [296, 0]
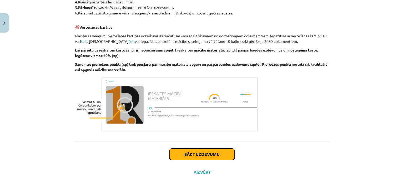
click at [202, 158] on button "Sākt uzdevumu" at bounding box center [201, 154] width 65 height 12
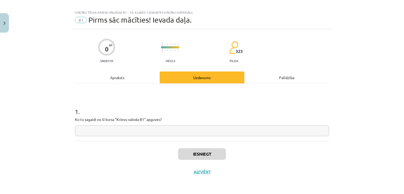
scroll to position [6, 0]
click at [136, 80] on div "Apraksts" at bounding box center [117, 78] width 85 height 12
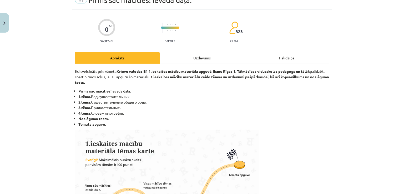
scroll to position [40, 0]
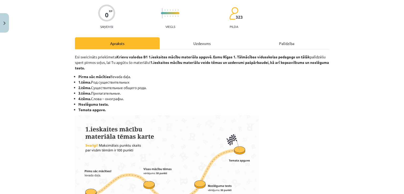
click at [196, 44] on div "Uzdevums" at bounding box center [201, 43] width 85 height 12
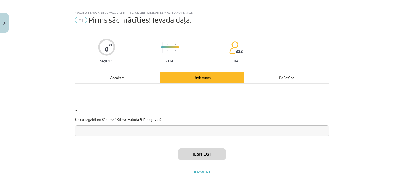
scroll to position [6, 0]
click at [133, 134] on input "text" at bounding box center [202, 131] width 254 height 11
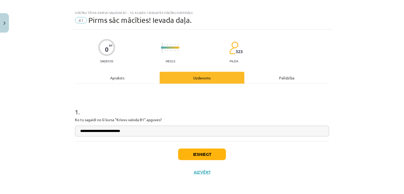
type input "**********"
click at [216, 156] on button "Iesniegt" at bounding box center [202, 154] width 48 height 12
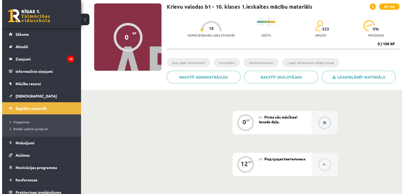
scroll to position [37, 0]
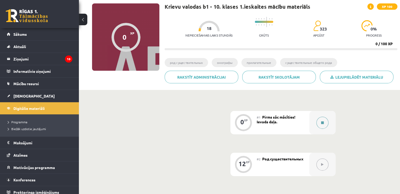
click at [322, 125] on button at bounding box center [322, 123] width 12 height 12
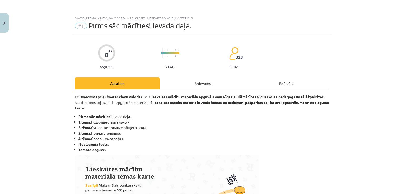
click at [198, 88] on div "Uzdevums" at bounding box center [201, 83] width 85 height 12
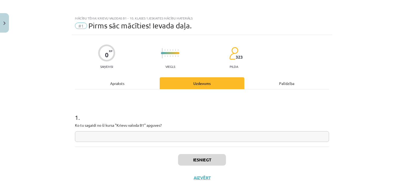
scroll to position [6, 0]
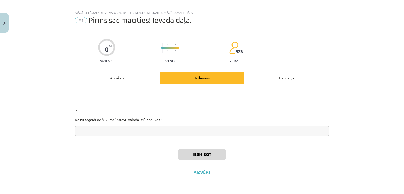
click at [187, 128] on input "text" at bounding box center [202, 131] width 254 height 11
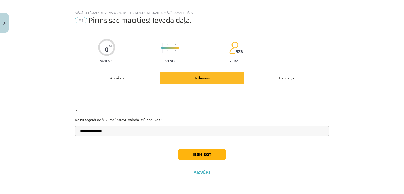
type input "**********"
click at [195, 156] on button "Iesniegt" at bounding box center [202, 154] width 48 height 12
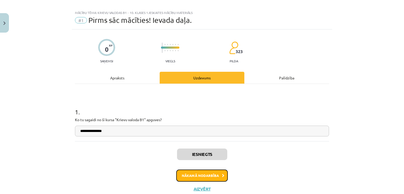
click at [202, 173] on button "Nākamā nodarbība" at bounding box center [201, 175] width 51 height 12
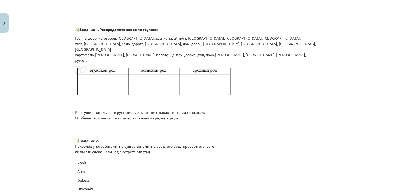
scroll to position [395, 0]
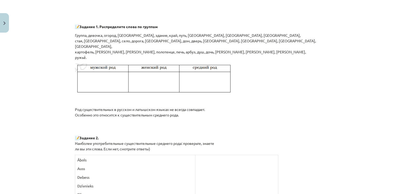
click at [197, 162] on p at bounding box center [236, 160] width 78 height 6
click at [197, 157] on p at bounding box center [236, 160] width 78 height 6
click at [197, 159] on p at bounding box center [236, 160] width 78 height 6
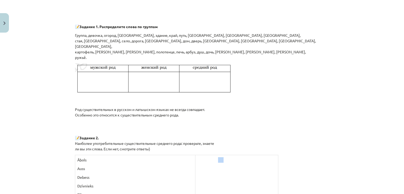
click at [197, 159] on p at bounding box center [236, 160] width 78 height 6
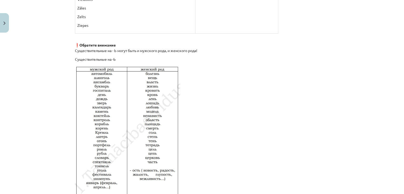
scroll to position [894, 0]
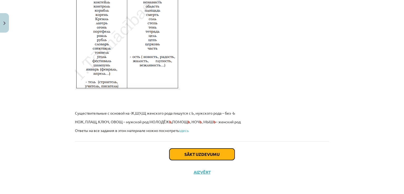
click at [194, 158] on button "Sākt uzdevumu" at bounding box center [201, 154] width 65 height 12
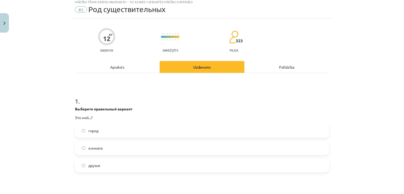
scroll to position [13, 0]
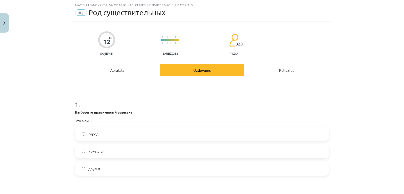
click at [105, 154] on label "комната" at bounding box center [201, 151] width 253 height 13
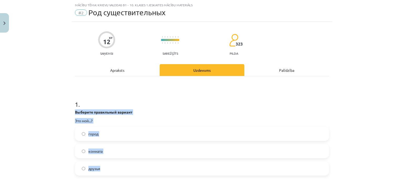
drag, startPoint x: 73, startPoint y: 112, endPoint x: 133, endPoint y: 168, distance: 82.7
click at [133, 168] on div "1 . Выберите правильный вариант Это мой...? город комната друзья" at bounding box center [202, 133] width 254 height 84
copy div "Выберите правильный вариант Это мой...? город комната друзья"
click at [119, 129] on label "город" at bounding box center [201, 133] width 253 height 13
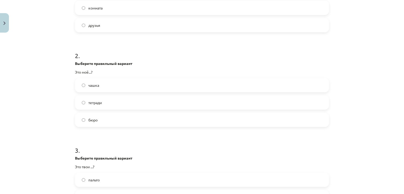
scroll to position [156, 0]
drag, startPoint x: 72, startPoint y: 63, endPoint x: 110, endPoint y: 118, distance: 66.8
click at [110, 118] on div "12 XP Saņemsi Sarežģīts 323 pilda Apraksts Uzdevums Palīdzība 1 . Выберите прав…" at bounding box center [202, 74] width 260 height 391
copy div "Выберите правильный вариант Это моё...? чашка тетради бюро"
click at [117, 124] on label "бюро" at bounding box center [201, 120] width 253 height 13
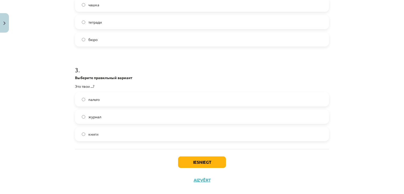
scroll to position [237, 0]
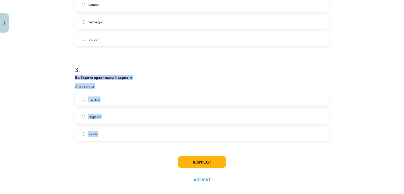
drag, startPoint x: 69, startPoint y: 77, endPoint x: 118, endPoint y: 130, distance: 72.3
click at [118, 130] on div "Mācību tēma: Krievu valodas b1 - 10. klases 1.ieskaites mācību materiāls #2 Род…" at bounding box center [202, 97] width 404 height 194
copy div "Выберите правильный вариант Это твои ...? пальто журнал книги"
click at [110, 82] on div "Выберите правильный вариант Это твои ...?" at bounding box center [202, 82] width 254 height 14
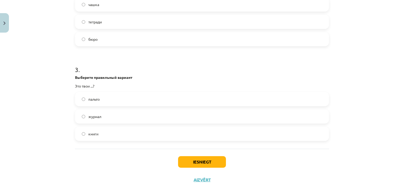
click at [109, 117] on label "журнал" at bounding box center [201, 116] width 253 height 13
click at [191, 161] on button "Iesniegt" at bounding box center [202, 162] width 48 height 12
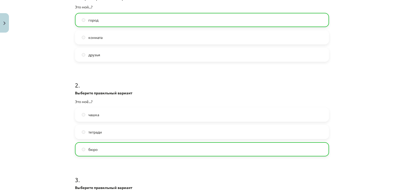
scroll to position [0, 0]
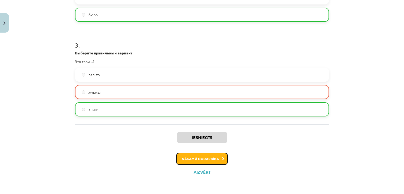
click at [196, 157] on button "Nākamā nodarbība" at bounding box center [201, 159] width 51 height 12
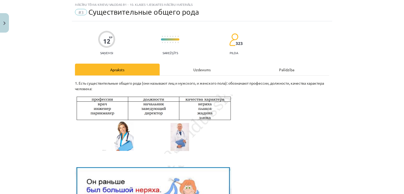
scroll to position [13, 0]
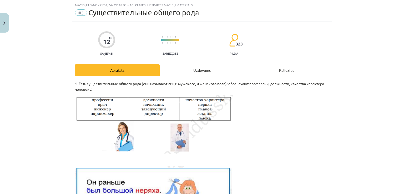
click at [205, 70] on div "Uzdevums" at bounding box center [201, 70] width 85 height 12
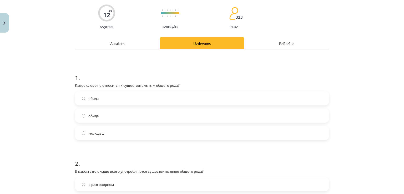
scroll to position [40, 0]
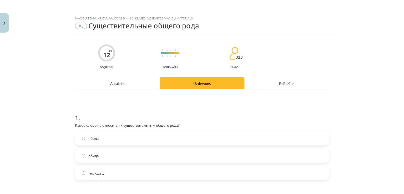
scroll to position [40, 0]
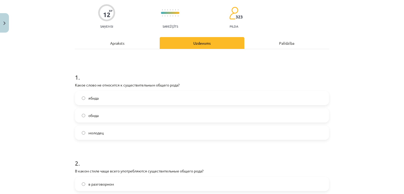
click at [128, 43] on div "Apraksts" at bounding box center [117, 43] width 85 height 12
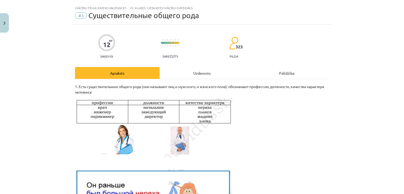
scroll to position [9, 0]
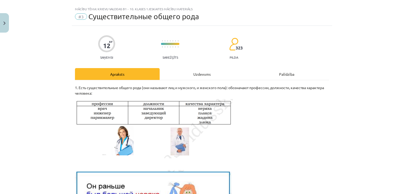
click at [191, 76] on div "Uzdevums" at bounding box center [201, 74] width 85 height 12
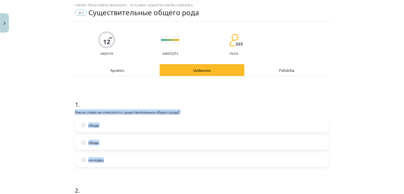
drag, startPoint x: 73, startPoint y: 111, endPoint x: 120, endPoint y: 154, distance: 63.8
click at [120, 154] on div "1 . Какое слово не относится к существительным общего рода? ябида обида молодец" at bounding box center [202, 128] width 254 height 75
copy div "Какое слово не относится к существительным общего рода? ябида обида молодец"
click at [123, 142] on label "обида" at bounding box center [201, 142] width 253 height 13
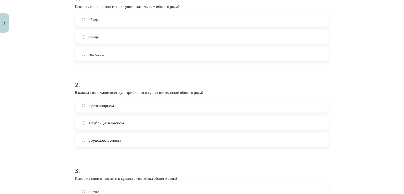
scroll to position [119, 0]
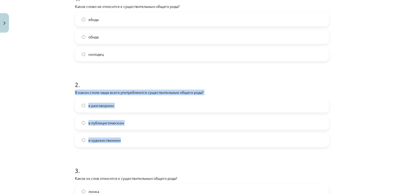
drag, startPoint x: 69, startPoint y: 91, endPoint x: 131, endPoint y: 140, distance: 79.9
click at [131, 140] on div "Mācību tēma: Krievu valodas b1 - 10. klases 1.ieskaites mācību materiāls #3 Cущ…" at bounding box center [202, 97] width 404 height 194
copy div "В каком стиле чаще всего употребляются существительные общего рода? в разговорн…"
click at [119, 107] on label "в разговорном" at bounding box center [201, 105] width 253 height 13
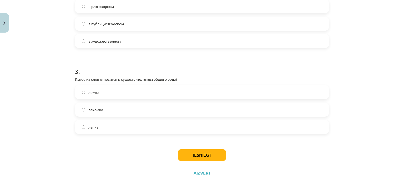
scroll to position [219, 0]
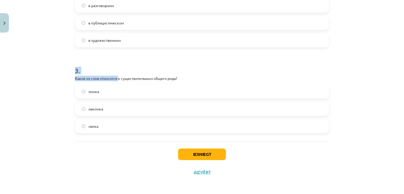
drag, startPoint x: 66, startPoint y: 73, endPoint x: 117, endPoint y: 80, distance: 51.2
click at [117, 80] on div "Mācību tēma: Krievu valodas b1 - 10. klases 1.ieskaites mācību materiāls #3 Cущ…" at bounding box center [202, 97] width 404 height 194
click at [117, 80] on p "Какое из слов относится к существительным общего рода?" at bounding box center [202, 79] width 254 height 6
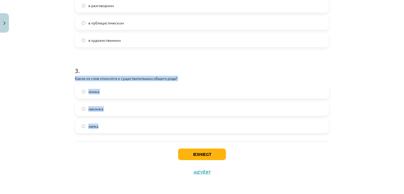
drag, startPoint x: 71, startPoint y: 79, endPoint x: 191, endPoint y: 126, distance: 129.3
copy div "Какое из слов относится к существительным общего рода? ломка лакомка лапка"
click at [131, 108] on label "лакомка" at bounding box center [201, 108] width 253 height 13
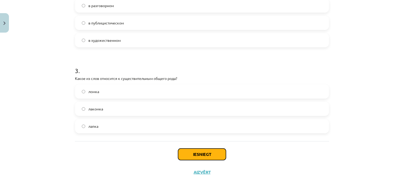
click at [188, 153] on button "Iesniegt" at bounding box center [202, 154] width 48 height 12
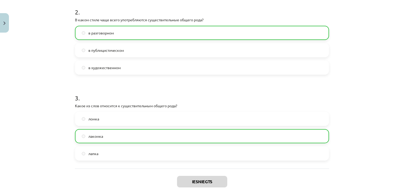
scroll to position [235, 0]
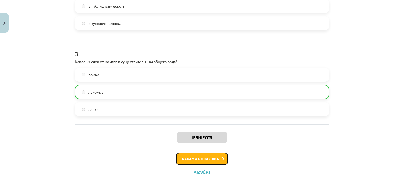
click at [196, 153] on button "Nākamā nodarbība" at bounding box center [201, 159] width 51 height 12
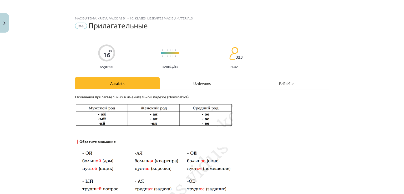
click at [184, 80] on div "Uzdevums" at bounding box center [201, 83] width 85 height 12
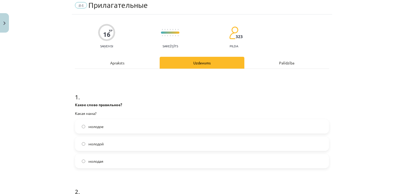
scroll to position [20, 0]
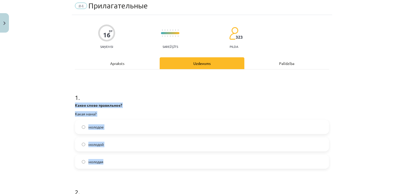
drag, startPoint x: 73, startPoint y: 104, endPoint x: 135, endPoint y: 164, distance: 86.4
click at [135, 164] on div "1 . Какое слово правильное? Какая мама? молодое молодой молодая" at bounding box center [202, 127] width 254 height 84
copy div "Какое слово правильное? Какая мама? молодое молодой молодая"
click at [99, 161] on span "молодая" at bounding box center [95, 162] width 15 height 6
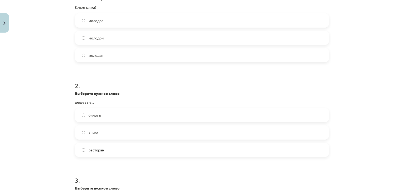
scroll to position [127, 0]
click at [105, 113] on label "билеты" at bounding box center [201, 114] width 253 height 13
drag, startPoint x: 73, startPoint y: 93, endPoint x: 140, endPoint y: 149, distance: 88.0
click at [140, 149] on div "2 . Выберите нужное слово дешёвые... билеты книга ресторан" at bounding box center [202, 115] width 254 height 84
copy div "Выберите нужное слово дешёвые... билеты книга ресторан"
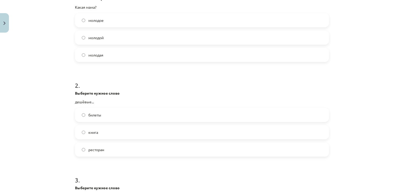
click at [129, 78] on h1 "2 ." at bounding box center [202, 81] width 254 height 16
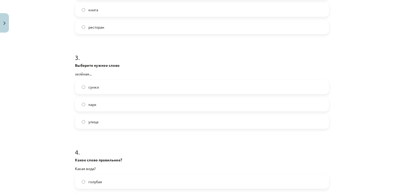
scroll to position [249, 0]
click at [106, 123] on label "улица" at bounding box center [201, 121] width 253 height 13
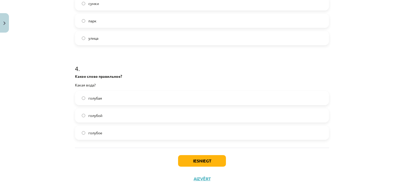
scroll to position [332, 0]
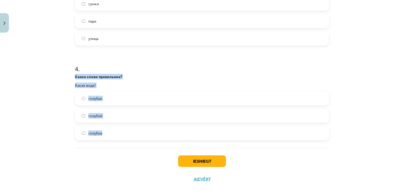
drag, startPoint x: 73, startPoint y: 73, endPoint x: 125, endPoint y: 131, distance: 77.4
click at [125, 131] on div "4 . Какое слово правильное? Какая вода? голубая голубой голубое" at bounding box center [202, 98] width 254 height 84
copy div "Какое слово правильное? Какая вода? голубая голубой голубое"
click at [109, 93] on label "голубая" at bounding box center [201, 98] width 253 height 13
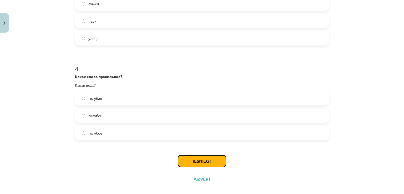
click at [198, 162] on button "Iesniegt" at bounding box center [202, 161] width 48 height 12
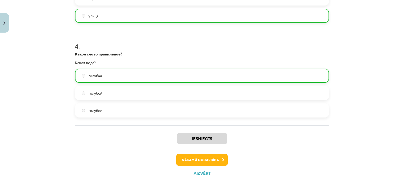
scroll to position [356, 0]
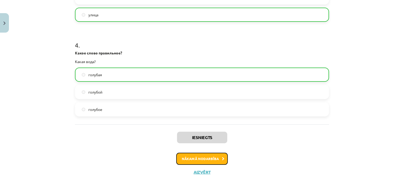
click at [198, 162] on button "Nākamā nodarbība" at bounding box center [201, 159] width 51 height 12
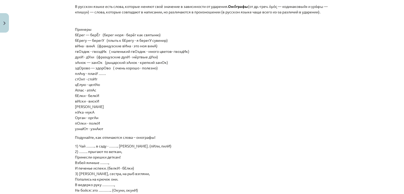
scroll to position [0, 0]
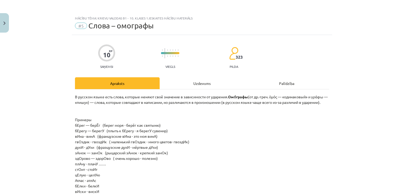
click at [193, 80] on div "Uzdevums" at bounding box center [201, 83] width 85 height 12
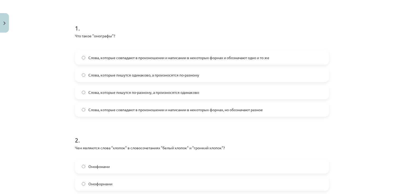
scroll to position [90, 0]
click at [87, 47] on div "1 . Что такое "омографы"? Слова, которые совпадают в произношении и написании в…" at bounding box center [202, 65] width 254 height 101
drag, startPoint x: 71, startPoint y: 32, endPoint x: 274, endPoint y: 107, distance: 215.8
click at [274, 107] on div "10 XP Saņemsi Viegls 323 pilda Apraksts Uzdevums Palīdzība 1 . Что такое "омогр…" at bounding box center [202, 100] width 260 height 310
copy div "Что такое "омографы"? Слова, которые совпадают в произношении и написании в нек…"
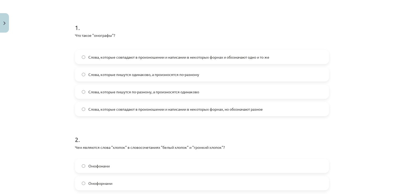
click at [149, 71] on label "Слова, которые пишутся одинаково, а произносятся по-разному" at bounding box center [201, 74] width 253 height 13
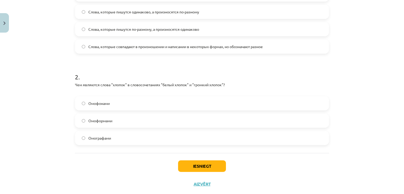
scroll to position [153, 0]
click at [107, 135] on span "Омографами" at bounding box center [99, 138] width 23 height 6
click at [183, 164] on button "Iesniegt" at bounding box center [202, 166] width 48 height 12
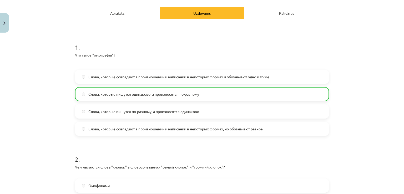
scroll to position [181, 0]
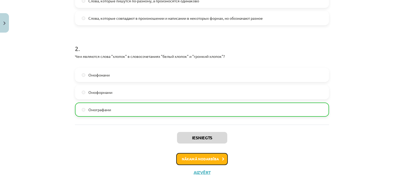
click at [186, 157] on button "Nākamā nodarbība" at bounding box center [201, 159] width 51 height 12
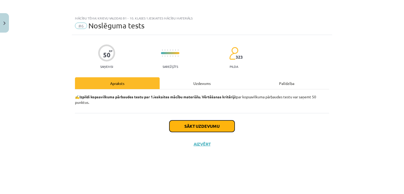
click at [207, 126] on button "Sākt uzdevumu" at bounding box center [201, 126] width 65 height 12
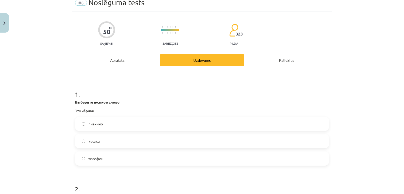
scroll to position [23, 0]
drag, startPoint x: 73, startPoint y: 102, endPoint x: 125, endPoint y: 152, distance: 72.1
click at [125, 152] on div "1 . Выберите нужное слово Это чёрная.. пианино кошка телефон" at bounding box center [202, 123] width 254 height 84
copy div "Выберите нужное слово Это чёрная.. пианино кошка телефон"
click at [124, 141] on label "кошка" at bounding box center [201, 141] width 253 height 13
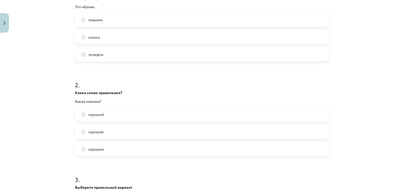
scroll to position [129, 0]
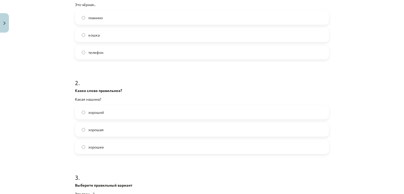
click at [108, 134] on label "хорошая" at bounding box center [201, 129] width 253 height 13
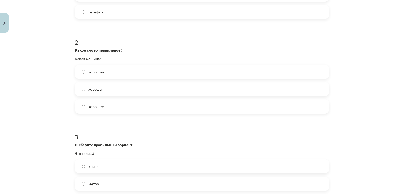
scroll to position [170, 0]
drag, startPoint x: 73, startPoint y: 49, endPoint x: 116, endPoint y: 97, distance: 65.5
copy div "Какое слово правильное? Какая машина? хороший хорошая хорошее"
click at [132, 137] on h1 "3 ." at bounding box center [202, 131] width 254 height 16
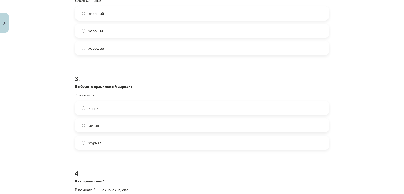
scroll to position [229, 0]
click at [115, 101] on label "книги" at bounding box center [201, 107] width 253 height 13
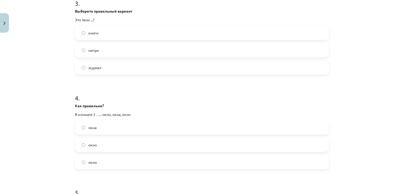
scroll to position [303, 0]
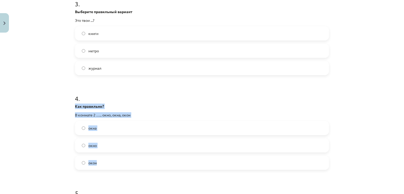
drag, startPoint x: 74, startPoint y: 107, endPoint x: 119, endPoint y: 159, distance: 69.8
click at [119, 159] on div "4 . Как правильно? В комнате 2 ….. окно, окна, окон окна окно окон" at bounding box center [202, 128] width 254 height 84
copy div "Как правильно? В комнате 2 ….. окно, окна, окон окна окно окон"
click at [120, 131] on label "окна" at bounding box center [201, 127] width 253 height 13
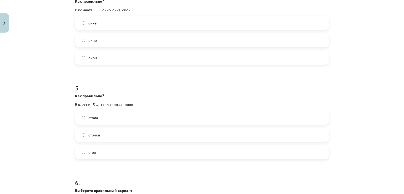
scroll to position [408, 0]
click at [94, 136] on span "столов" at bounding box center [94, 135] width 12 height 6
drag, startPoint x: 70, startPoint y: 93, endPoint x: 121, endPoint y: 154, distance: 79.7
click at [121, 154] on div "50 XP Saņemsi Sarežģīts 323 pilda Apraksts Uzdevums Palīdzība 1 . Выберите нужн…" at bounding box center [202, 144] width 260 height 1035
copy div "Как правильно? В классе 15 …. стол, стола, столов стола столов стол"
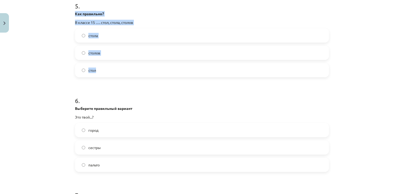
scroll to position [490, 0]
drag, startPoint x: 69, startPoint y: 107, endPoint x: 120, endPoint y: 162, distance: 74.2
click at [120, 162] on div "Mācību tēma: Krievu valodas b1 - 10. klases 1.ieskaites mācību materiāls #6 Nos…" at bounding box center [202, 97] width 404 height 194
copy div "Выберите правильный вариант Это твой...? город сестры пальто"
click at [110, 131] on label "город" at bounding box center [201, 129] width 253 height 13
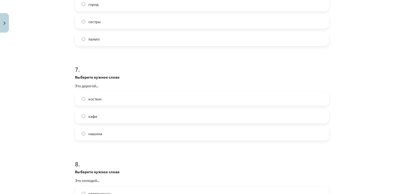
scroll to position [615, 0]
drag, startPoint x: 73, startPoint y: 77, endPoint x: 134, endPoint y: 130, distance: 81.2
click at [134, 130] on div "7 . Выберите нужное слово Это дорогой... костюм кафе машина" at bounding box center [202, 99] width 254 height 84
copy div "Выберите нужное слово Это дорогой... костюм кафе машина"
click at [135, 102] on label "костюм" at bounding box center [201, 98] width 253 height 13
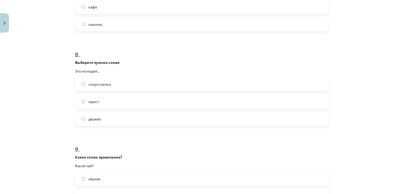
scroll to position [725, 0]
drag, startPoint x: 73, startPoint y: 61, endPoint x: 111, endPoint y: 118, distance: 68.4
click at [111, 118] on div "8 . Выберите нужное слово Это молодой... спортсменка юрист дерево" at bounding box center [202, 84] width 254 height 84
click at [107, 101] on label "юрист" at bounding box center [201, 101] width 253 height 13
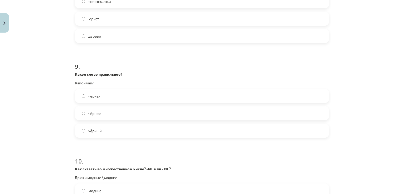
scroll to position [808, 0]
drag, startPoint x: 71, startPoint y: 81, endPoint x: 99, endPoint y: 74, distance: 28.0
click at [97, 77] on div "Какое слово правильное? Какой чай?" at bounding box center [202, 78] width 254 height 14
drag, startPoint x: 68, startPoint y: 74, endPoint x: 113, endPoint y: 126, distance: 68.3
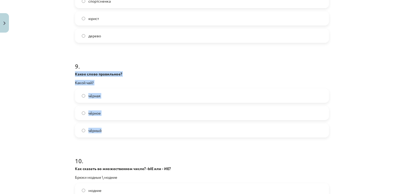
click at [113, 126] on div "Mācību tēma: Krievu valodas b1 - 10. klases 1.ieskaites mācību materiāls #6 Nos…" at bounding box center [202, 97] width 404 height 194
click at [118, 128] on label "чёрный" at bounding box center [201, 130] width 253 height 13
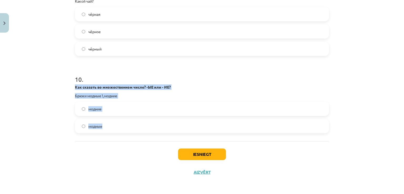
drag, startPoint x: 73, startPoint y: 86, endPoint x: 118, endPoint y: 121, distance: 57.3
click at [118, 121] on div "10 . Как сказать во множественном числе? -ЫЕ или - ИЕ? Брюки модные \ модние мо…" at bounding box center [202, 99] width 254 height 67
click at [121, 125] on label "модные" at bounding box center [201, 126] width 253 height 13
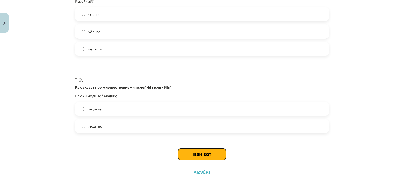
click at [190, 157] on button "Iesniegt" at bounding box center [202, 154] width 48 height 12
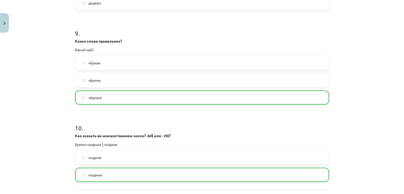
scroll to position [906, 0]
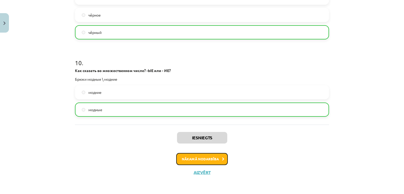
click at [208, 162] on button "Nākamā nodarbība" at bounding box center [201, 159] width 51 height 12
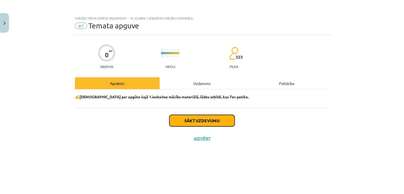
click at [193, 123] on button "Sākt uzdevumu" at bounding box center [201, 121] width 65 height 12
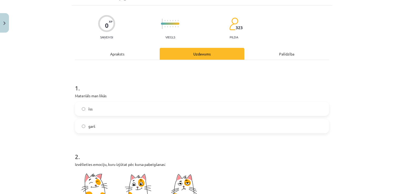
scroll to position [30, 0]
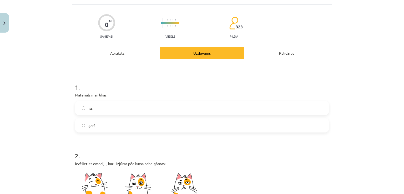
click at [183, 110] on label "īss" at bounding box center [201, 107] width 253 height 13
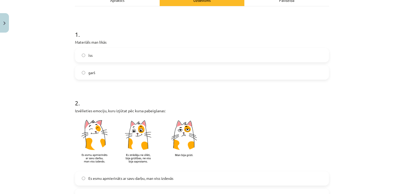
scroll to position [84, 0]
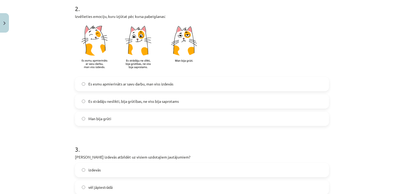
scroll to position [171, 0]
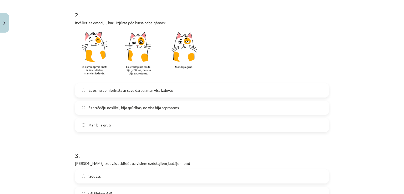
click at [129, 87] on span "Es esmu apmierināts ar savu darbu, man viss izdevās" at bounding box center [130, 90] width 85 height 6
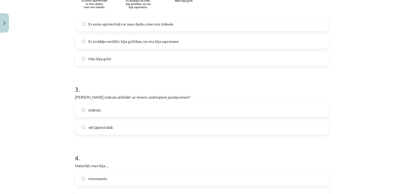
scroll to position [239, 0]
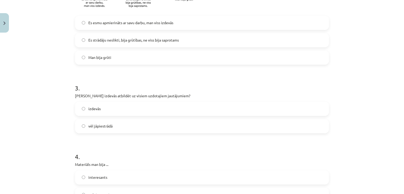
click at [117, 112] on label "izdevās" at bounding box center [201, 108] width 253 height 13
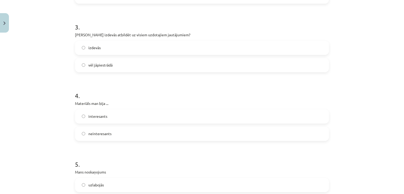
scroll to position [301, 0]
click at [112, 133] on label "neinteresants" at bounding box center [201, 132] width 253 height 13
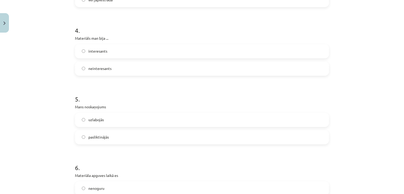
scroll to position [365, 0]
click at [112, 133] on label "pasliktinājās" at bounding box center [201, 137] width 253 height 13
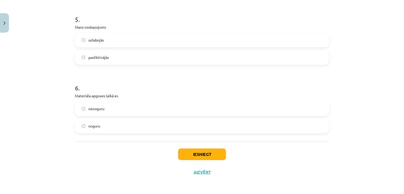
scroll to position [444, 0]
click at [115, 112] on label "nenoguru" at bounding box center [201, 108] width 253 height 13
click at [198, 153] on button "Iesniegt" at bounding box center [202, 155] width 48 height 12
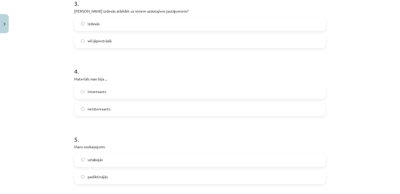
scroll to position [321, 0]
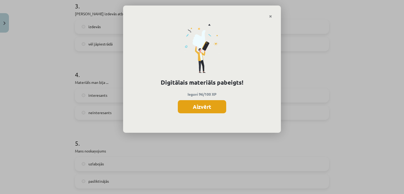
click at [196, 102] on button "Aizvērt" at bounding box center [202, 106] width 48 height 13
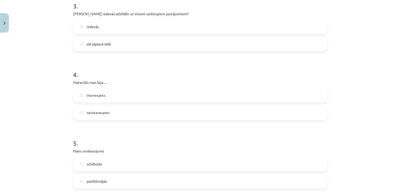
scroll to position [444, 0]
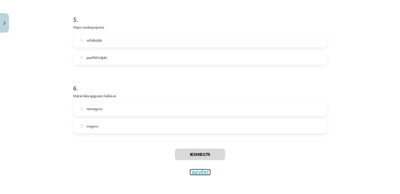
click at [192, 172] on button "Aizvērt" at bounding box center [200, 171] width 20 height 5
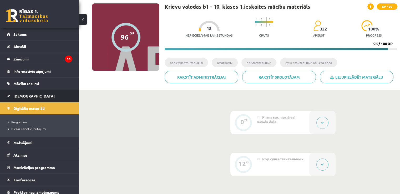
click at [14, 97] on span "[DEMOGRAPHIC_DATA]" at bounding box center [33, 96] width 41 height 5
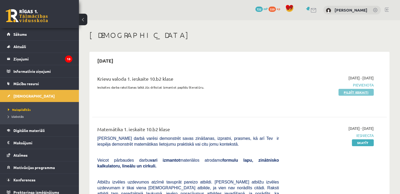
click at [350, 92] on link "Pildīt ieskaiti" at bounding box center [355, 92] width 35 height 7
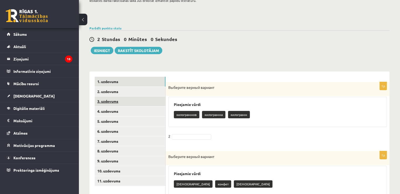
scroll to position [29, 0]
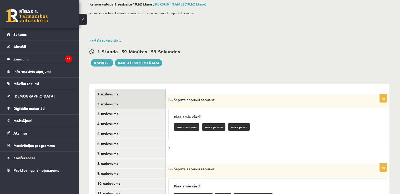
click at [110, 104] on link "2. uzdevums" at bounding box center [130, 104] width 71 height 10
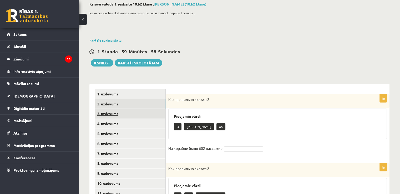
click at [108, 113] on link "3. uzdevums" at bounding box center [130, 114] width 71 height 10
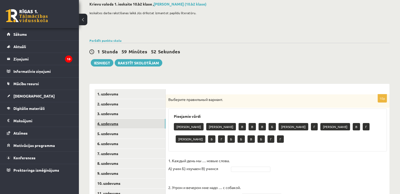
click at [129, 122] on link "4. uzdevums" at bounding box center [130, 124] width 71 height 10
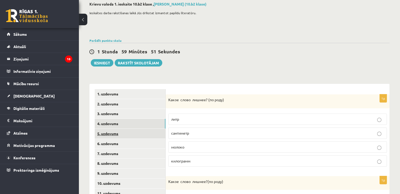
click at [126, 133] on link "5. uzdevums" at bounding box center [130, 134] width 71 height 10
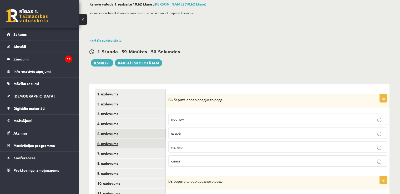
click at [125, 142] on link "6. uzdevums" at bounding box center [130, 144] width 71 height 10
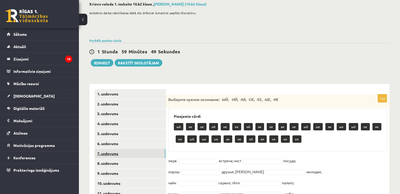
click at [124, 152] on link "7. uzdevums" at bounding box center [130, 154] width 71 height 10
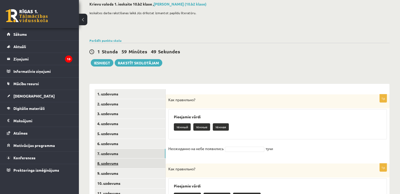
click at [126, 162] on link "8. uzdevums" at bounding box center [130, 163] width 71 height 10
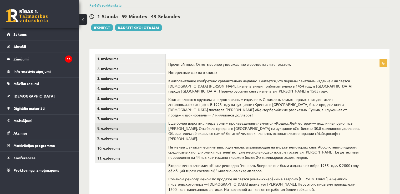
scroll to position [60, 0]
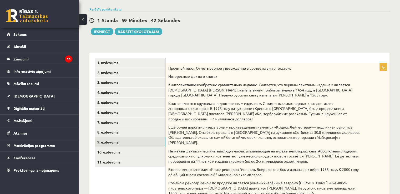
click at [116, 144] on link "9. uzdevums" at bounding box center [130, 142] width 71 height 10
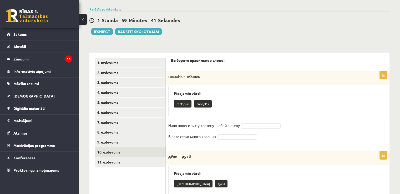
click at [116, 154] on link "10. uzdevums" at bounding box center [130, 152] width 71 height 10
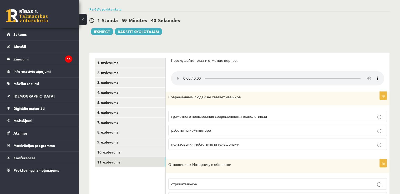
click at [116, 160] on link "11. uzdevums" at bounding box center [130, 162] width 71 height 10
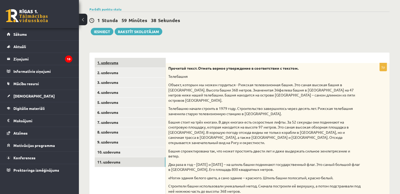
click at [104, 66] on link "1. uzdevums" at bounding box center [130, 63] width 71 height 10
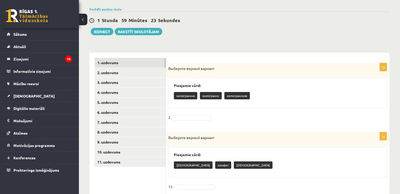
drag, startPoint x: 169, startPoint y: 92, endPoint x: 225, endPoint y: 81, distance: 57.0
click at [225, 81] on div "Pieejamie vārdi килограмма килограмм килограммов" at bounding box center [277, 93] width 218 height 30
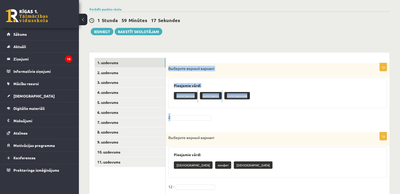
drag, startPoint x: 168, startPoint y: 68, endPoint x: 272, endPoint y: 117, distance: 115.3
click at [272, 117] on div "1p Выберите верный вариант Pieejamie vārdi килограмма килограмм килограммов 2" at bounding box center [278, 95] width 224 height 64
copy div "Выберите верный вариант Pieejamie vārdi килограмма килограмм килограммов 2"
click at [191, 96] on p "килограмма" at bounding box center [185, 95] width 23 height 7
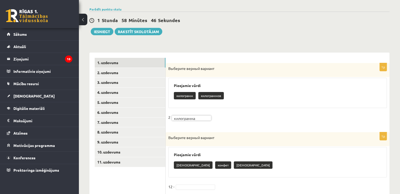
scroll to position [111, 0]
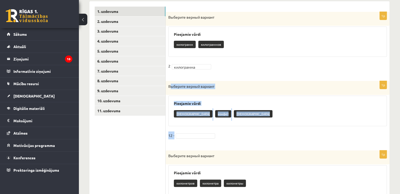
drag, startPoint x: 169, startPoint y: 85, endPoint x: 230, endPoint y: 127, distance: 74.5
click at [230, 127] on div "1p Выберите верный вариант Pieejamie vārdi конфетов конфет конфеты 12 -" at bounding box center [278, 113] width 224 height 64
copy div "Выберите верный вариант Pieejamie vārdi конфетов конфет конфеты 12 -"
click at [215, 114] on p "конфет" at bounding box center [223, 113] width 16 height 7
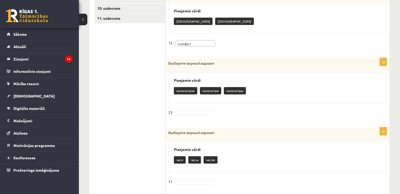
scroll to position [204, 0]
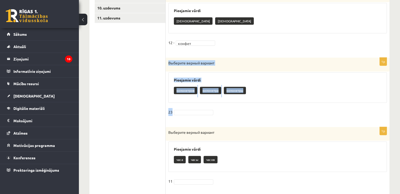
drag, startPoint x: 167, startPoint y: 63, endPoint x: 227, endPoint y: 117, distance: 80.9
click at [227, 117] on div "1p Выберите верный вариант Pieejamie vārdi километров километра километры 23" at bounding box center [278, 90] width 224 height 64
copy div "Выберите верный вариант Pieejamie vārdi километров километра километры 23"
click at [213, 91] on p "километра" at bounding box center [210, 90] width 21 height 7
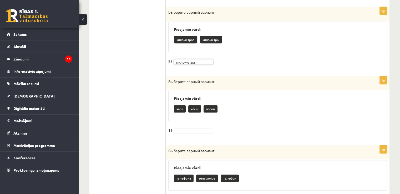
scroll to position [256, 0]
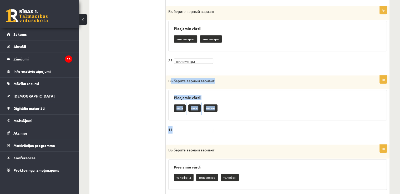
drag, startPoint x: 170, startPoint y: 81, endPoint x: 218, endPoint y: 123, distance: 63.8
click at [218, 123] on div "1p Выберите верный вариант Pieejamie vārdi часа часы часов 11" at bounding box center [278, 107] width 224 height 64
copy div "Выберите верный вариант Pieejamie vārdi часа часы часов 11"
click at [209, 107] on p "часов" at bounding box center [210, 107] width 14 height 7
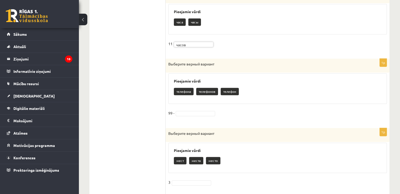
scroll to position [342, 0]
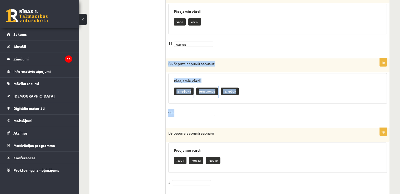
drag, startPoint x: 168, startPoint y: 63, endPoint x: 219, endPoint y: 115, distance: 72.5
click at [219, 115] on div "1p Выберите верный вариант Pieejamie vārdi телефона телефонов телефон 99 -" at bounding box center [278, 90] width 224 height 64
copy div "Выберите верный вариант Pieejamie vārdi телефона телефонов телефон 99 -"
click at [208, 99] on div "Pieejamie vārdi телефона телефонов телефон" at bounding box center [277, 88] width 218 height 30
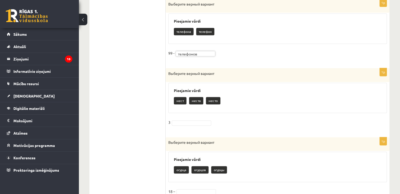
scroll to position [402, 0]
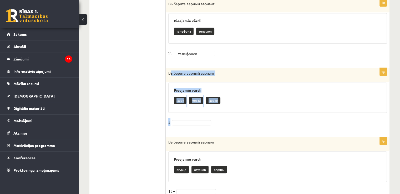
drag, startPoint x: 169, startPoint y: 72, endPoint x: 225, endPoint y: 118, distance: 72.8
click at [225, 118] on div "1p Выберите верный вариант Pieejamie vārdi мест места место 3" at bounding box center [278, 100] width 224 height 64
copy div "Выберите верный вариант Pieejamie vārdi мест места место 3"
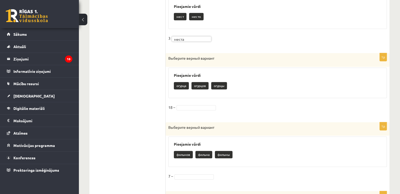
scroll to position [486, 0]
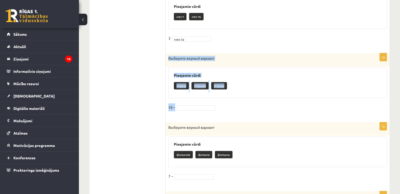
drag, startPoint x: 168, startPoint y: 57, endPoint x: 238, endPoint y: 109, distance: 86.8
click at [238, 109] on div "1p Выберите верный вариант Pieejamie vārdi огурца огурцов огурцы 18 –" at bounding box center [278, 85] width 224 height 64
copy div "Выберите верный вариант Pieejamie vārdi огурца огурцов огурцы 18 –"
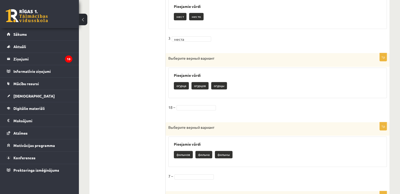
click at [229, 109] on fieldset "18 –" at bounding box center [277, 108] width 218 height 11
click at [201, 85] on p "огурцов" at bounding box center [199, 85] width 17 height 7
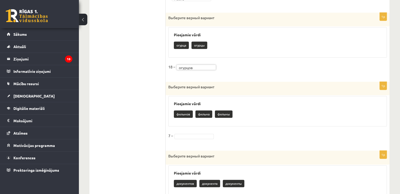
scroll to position [532, 0]
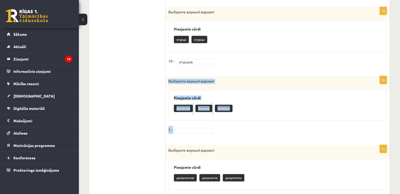
drag, startPoint x: 168, startPoint y: 80, endPoint x: 239, endPoint y: 127, distance: 84.9
click at [239, 127] on div "1p Выберите верный вариант Pieejamie vārdi фильмов фильма фильмы 7 –" at bounding box center [278, 108] width 224 height 64
copy div "Выберите верный вариант Pieejamie vārdi фильмов фильма фильмы 7 –"
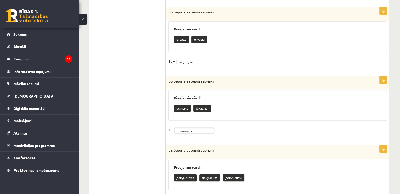
scroll to position [561, 0]
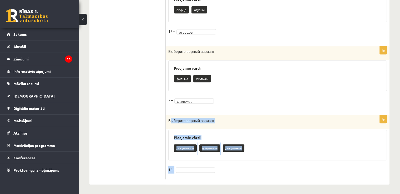
drag, startPoint x: 169, startPoint y: 119, endPoint x: 241, endPoint y: 172, distance: 88.7
click at [241, 172] on div "1p Выберите верный вариант Pieejamie vārdi документов документа документы 14 -" at bounding box center [278, 147] width 224 height 64
copy div "Выберите верный вариант Pieejamie vārdi документов документа документы 14 -"
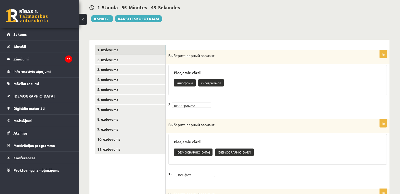
scroll to position [0, 0]
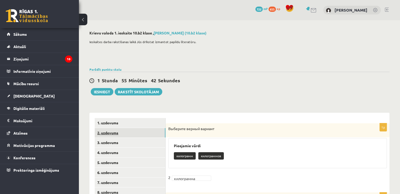
click at [102, 132] on link "2. uzdevums" at bounding box center [130, 133] width 71 height 10
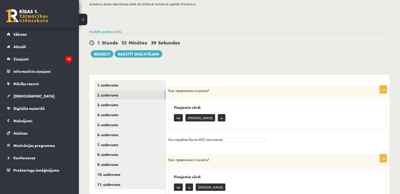
scroll to position [38, 0]
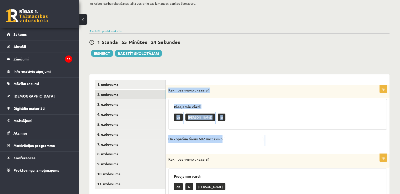
drag, startPoint x: 168, startPoint y: 90, endPoint x: 270, endPoint y: 139, distance: 112.8
click at [270, 139] on div "1p Как правильно сказать? Pieejamie vārdi ов а ы На корабле было 602 пассажир ." at bounding box center [278, 117] width 224 height 64
copy div "Как правильно сказать? Pieejamie vārdi ов а ы На корабле было 602 пассажир ."
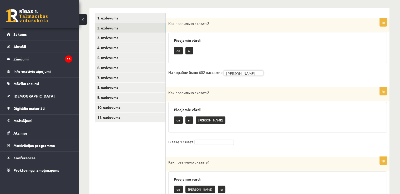
scroll to position [120, 0]
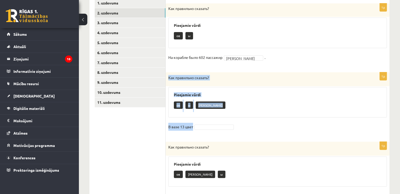
drag, startPoint x: 167, startPoint y: 75, endPoint x: 243, endPoint y: 132, distance: 94.6
click at [243, 132] on div "1p Как правильно сказать? Pieejamie vārdi ов ы а В вазе 13 цвет" at bounding box center [278, 104] width 224 height 64
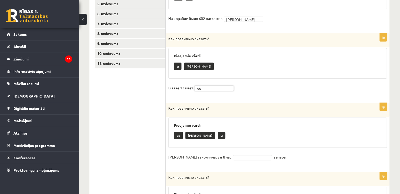
scroll to position [171, 0]
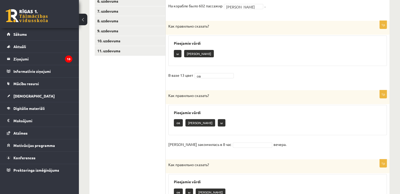
drag, startPoint x: 168, startPoint y: 94, endPoint x: 283, endPoint y: 138, distance: 122.4
click at [283, 138] on div "1p Как правильно сказать? Pieejamie vārdi ов а ы Беседа закончилась в 8 час веч…" at bounding box center [278, 122] width 224 height 64
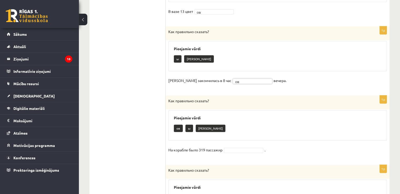
scroll to position [235, 0]
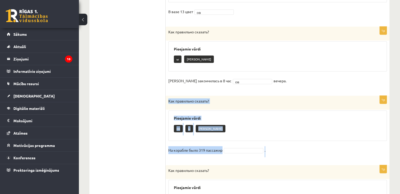
drag, startPoint x: 167, startPoint y: 100, endPoint x: 275, endPoint y: 148, distance: 117.9
click at [275, 148] on div "1p Как правильно сказать? Pieejamie vārdi ов ы а На корабле было 319 пассажир ." at bounding box center [278, 128] width 224 height 64
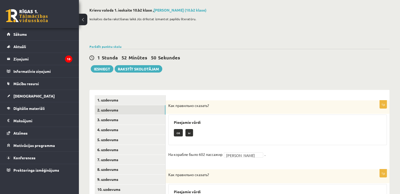
scroll to position [13, 0]
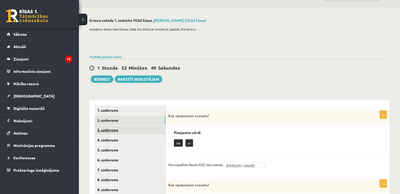
click at [117, 132] on link "3. uzdevums" at bounding box center [130, 130] width 71 height 10
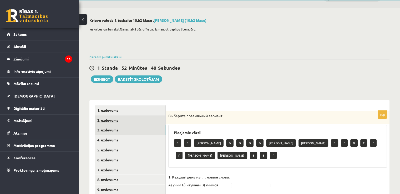
click at [113, 117] on link "2. uzdevums" at bounding box center [130, 120] width 71 height 10
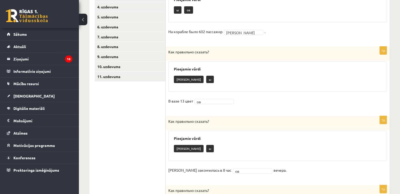
scroll to position [0, 0]
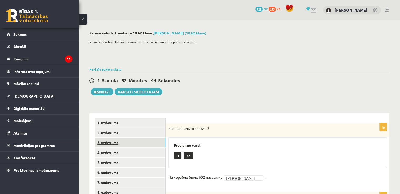
click at [125, 144] on link "3. uzdevums" at bounding box center [130, 143] width 71 height 10
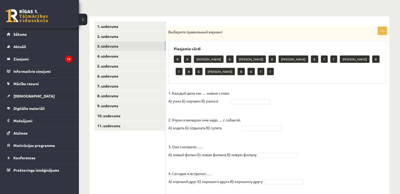
scroll to position [97, 0]
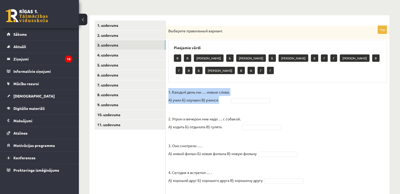
drag, startPoint x: 167, startPoint y: 79, endPoint x: 236, endPoint y: 89, distance: 70.3
click at [236, 89] on div "10p Выберите правильный вариант. Pieejamie vārdi В В А Б А Б А Б Г Г А В Г В Б …" at bounding box center [278, 188] width 224 height 325
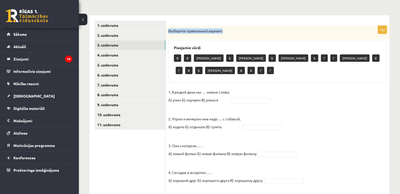
drag, startPoint x: 167, startPoint y: 30, endPoint x: 224, endPoint y: 27, distance: 57.4
click at [224, 27] on div "Выберите правильный вариант." at bounding box center [278, 33] width 224 height 14
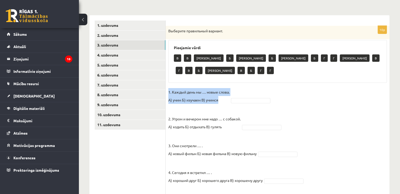
drag, startPoint x: 166, startPoint y: 78, endPoint x: 223, endPoint y: 89, distance: 57.6
click at [223, 89] on div "10p Выберите правильный вариант. Pieejamie vārdi В В А Б А Б А Б Г Г А В Г В Б …" at bounding box center [278, 188] width 224 height 325
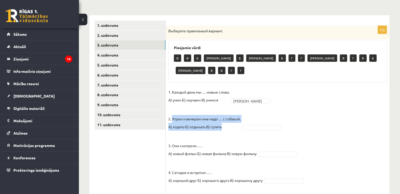
drag, startPoint x: 172, startPoint y: 106, endPoint x: 225, endPoint y: 112, distance: 53.4
click at [225, 112] on p "2. Утром и вечером мне надо … с собакой. А) ходить Б) отдыхать В) гулять" at bounding box center [204, 119] width 72 height 24
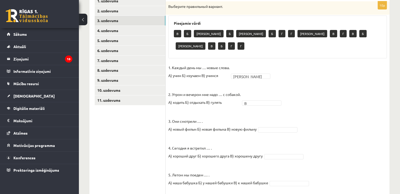
scroll to position [124, 0]
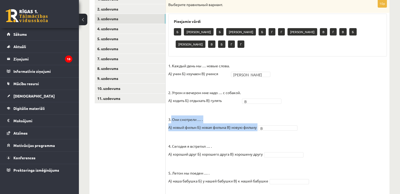
drag, startPoint x: 171, startPoint y: 106, endPoint x: 260, endPoint y: 115, distance: 88.7
click at [260, 115] on fieldset "1. Каждый день мы … новые слова. А) учим Б) изучаем В) учимся А * 2. Утром и ве…" at bounding box center [277, 192] width 218 height 260
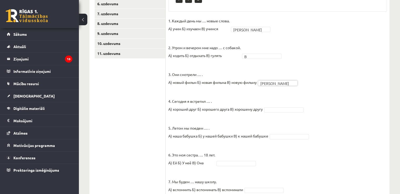
scroll to position [169, 0]
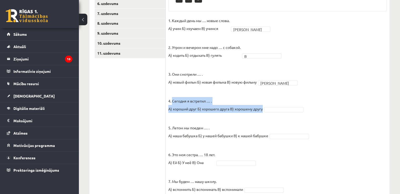
drag, startPoint x: 172, startPoint y: 89, endPoint x: 263, endPoint y: 98, distance: 90.9
click at [262, 98] on p "4. Сегодня я встретил … . А) хороший друг Б) хорошего друга В) хорошему другу" at bounding box center [215, 101] width 94 height 24
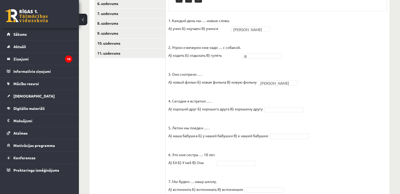
click at [226, 116] on p "5. Летом мы поедем … . А) наша бабушка Б) у нашей бабушки В) к нашей бабушке" at bounding box center [218, 128] width 100 height 24
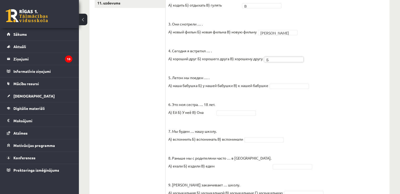
scroll to position [220, 0]
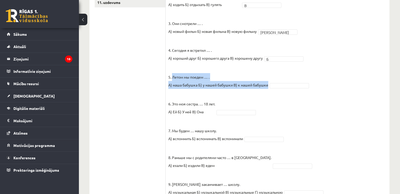
drag, startPoint x: 172, startPoint y: 63, endPoint x: 268, endPoint y: 72, distance: 96.8
click at [268, 72] on fieldset "1. Каждый день мы … новые слова. А) учим Б) изучаем В) учимся А * 2. Утром и ве…" at bounding box center [277, 96] width 218 height 260
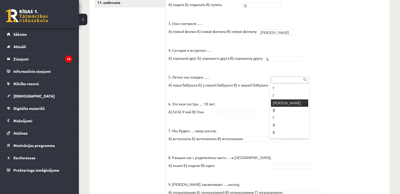
scroll to position [29, 0]
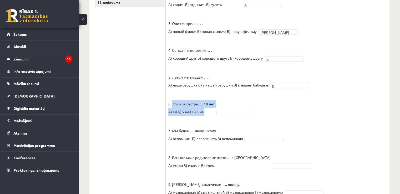
drag, startPoint x: 172, startPoint y: 91, endPoint x: 216, endPoint y: 96, distance: 44.7
click at [216, 96] on fieldset "1. Каждый день мы … новые слова. А) учим Б) изучаем В) учимся А * 2. Утром и ве…" at bounding box center [277, 96] width 218 height 260
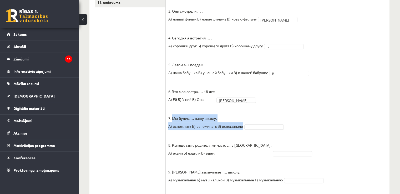
drag, startPoint x: 173, startPoint y: 118, endPoint x: 243, endPoint y: 126, distance: 71.1
click at [243, 126] on p "7. Мы будем … нашу школу. А) вспомнить Б) вспоминать В) вспоминали" at bounding box center [205, 118] width 75 height 24
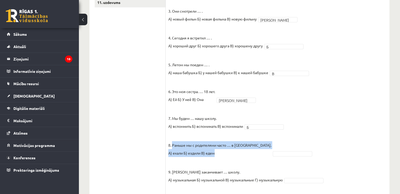
drag, startPoint x: 173, startPoint y: 146, endPoint x: 231, endPoint y: 152, distance: 58.2
click at [231, 152] on p "8. Раньше мы с родителями часто … в Таллинн. А) ехали Б) ездили В) едем" at bounding box center [219, 145] width 103 height 24
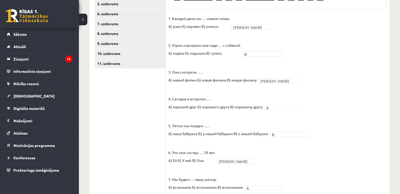
scroll to position [258, 0]
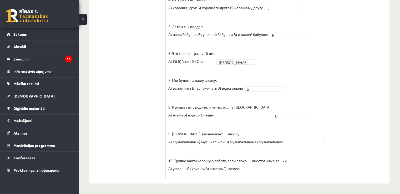
click at [174, 133] on p "9. Татьяна заканчивает … школу. А) музыкальная Б) музыкальной В) музыкальные Г)…" at bounding box center [225, 134] width 114 height 24
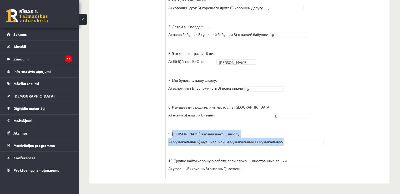
drag, startPoint x: 172, startPoint y: 133, endPoint x: 283, endPoint y: 142, distance: 111.7
click at [283, 142] on fieldset "1. Каждый день мы … новые слова. А) учим Б) изучаем В) учимся А * 2. Утром и ве…" at bounding box center [277, 45] width 218 height 260
click at [193, 148] on fieldset "1. Каждый день мы … новые слова. А) учим Б) изучаем В) учимся А * 2. Утром и ве…" at bounding box center [277, 45] width 218 height 260
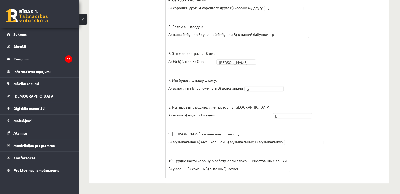
click at [193, 150] on p "10. Трудно найти хорошую работу, если плохо … иностранные языки. А) умеешь Б) х…" at bounding box center [227, 161] width 119 height 24
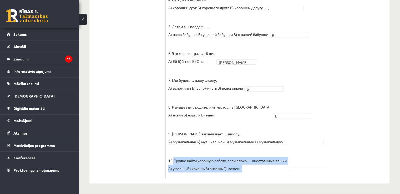
drag, startPoint x: 173, startPoint y: 160, endPoint x: 245, endPoint y: 166, distance: 71.7
click at [245, 166] on p "10. Трудно найти хорошую работу, если плохо … иностранные языки. А) умеешь Б) х…" at bounding box center [227, 161] width 119 height 24
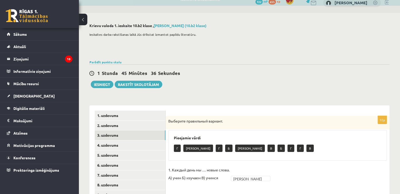
scroll to position [0, 0]
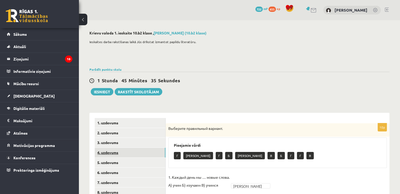
click at [120, 151] on link "4. uzdevums" at bounding box center [130, 153] width 71 height 10
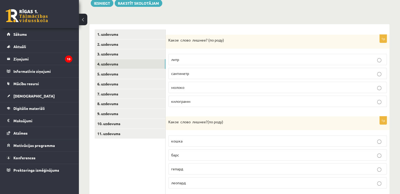
scroll to position [89, 0]
drag, startPoint x: 168, startPoint y: 40, endPoint x: 228, endPoint y: 40, distance: 59.6
click at [228, 40] on div "Какое слово лишнее? ( по родy)" at bounding box center [278, 41] width 224 height 14
click at [208, 45] on div "Какое слово лишнее? ( по родy)" at bounding box center [278, 41] width 224 height 14
click at [192, 89] on p "молоко" at bounding box center [277, 87] width 213 height 6
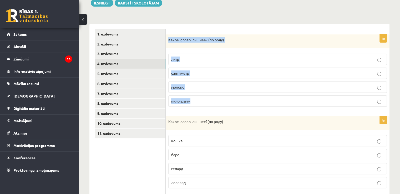
drag, startPoint x: 168, startPoint y: 40, endPoint x: 226, endPoint y: 103, distance: 85.0
click at [226, 103] on div "1p Какое слово лишнее? ( по родy) литр сантиметр молоко килограмм" at bounding box center [278, 72] width 224 height 76
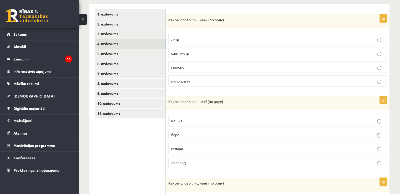
scroll to position [109, 0]
click at [203, 121] on p "кошка" at bounding box center [277, 120] width 213 height 6
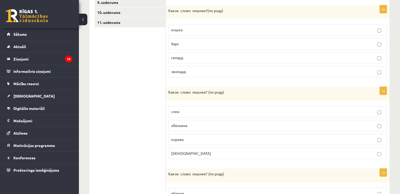
scroll to position [200, 0]
click at [190, 109] on p "слон" at bounding box center [277, 112] width 213 height 6
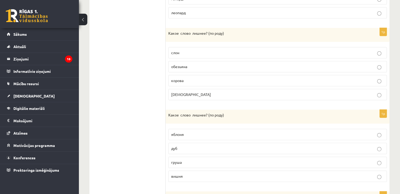
scroll to position [258, 0]
click at [194, 157] on label "груша" at bounding box center [277, 162] width 218 height 11
click at [189, 151] on label "дуб" at bounding box center [277, 148] width 218 height 11
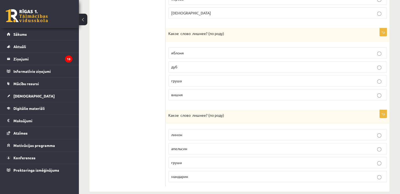
scroll to position [346, 0]
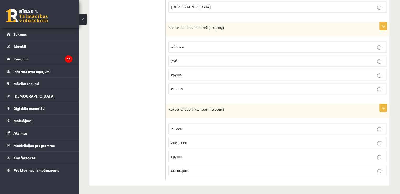
click at [194, 155] on p "груша" at bounding box center [277, 157] width 213 height 6
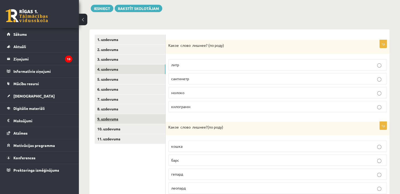
scroll to position [75, 0]
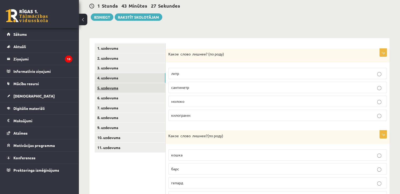
click at [108, 83] on link "5. uzdevums" at bounding box center [130, 88] width 71 height 10
click at [148, 76] on link "4. uzdevums" at bounding box center [130, 78] width 71 height 10
click at [137, 85] on link "5. uzdevums" at bounding box center [130, 88] width 71 height 10
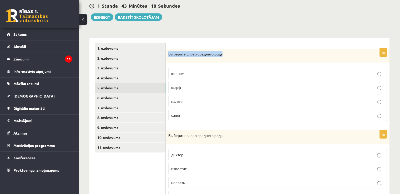
drag, startPoint x: 169, startPoint y: 54, endPoint x: 230, endPoint y: 51, distance: 61.3
click at [230, 51] on p "Выберите слово среднего рода" at bounding box center [264, 54] width 192 height 6
click at [238, 54] on p "Выберите слово среднего рода" at bounding box center [264, 54] width 192 height 6
drag, startPoint x: 169, startPoint y: 53, endPoint x: 249, endPoint y: 110, distance: 97.7
click at [249, 110] on div "1p Выберите слово среднего рода костюм шарф пальто сапог" at bounding box center [278, 87] width 224 height 76
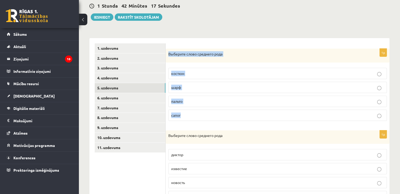
click at [187, 97] on label "пальто" at bounding box center [277, 101] width 218 height 11
drag, startPoint x: 168, startPoint y: 53, endPoint x: 215, endPoint y: 112, distance: 75.7
click at [215, 112] on div "1p Выберите слово среднего рода костюм шарф пальто сапог" at bounding box center [278, 87] width 224 height 76
click at [240, 57] on div "Выберите слово среднего рода" at bounding box center [278, 56] width 224 height 14
drag, startPoint x: 240, startPoint y: 57, endPoint x: 168, endPoint y: 54, distance: 72.3
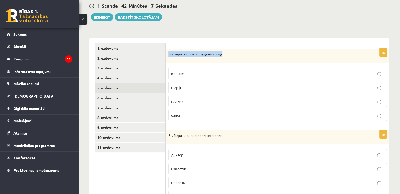
click at [168, 54] on div "Выберите слово среднего рода" at bounding box center [278, 56] width 224 height 14
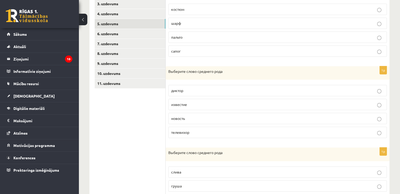
scroll to position [139, 0]
drag, startPoint x: 169, startPoint y: 71, endPoint x: 208, endPoint y: 130, distance: 70.7
click at [208, 130] on div "1p Выберите слово среднего рода диктор известие новость телевизор" at bounding box center [278, 104] width 224 height 76
click at [192, 105] on p "известие" at bounding box center [277, 105] width 213 height 6
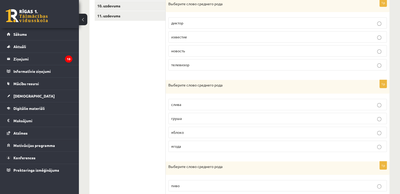
scroll to position [207, 0]
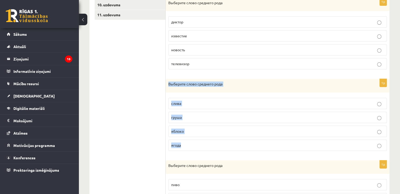
drag, startPoint x: 168, startPoint y: 84, endPoint x: 210, endPoint y: 138, distance: 68.2
click at [210, 138] on div "1p Выберите слово среднего рода слива груша яблоко ягода" at bounding box center [278, 117] width 224 height 76
click at [197, 131] on p "яблоко" at bounding box center [277, 131] width 213 height 6
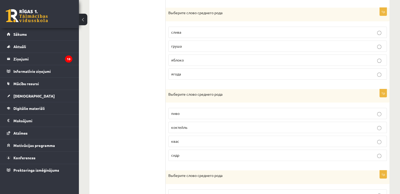
scroll to position [279, 0]
click at [187, 112] on p "пиво" at bounding box center [277, 113] width 213 height 6
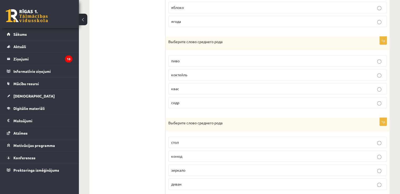
scroll to position [345, 0]
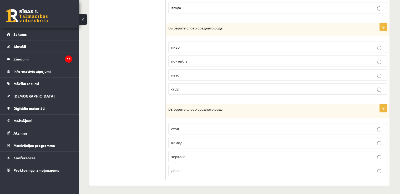
click at [186, 154] on p "зеркало" at bounding box center [277, 157] width 213 height 6
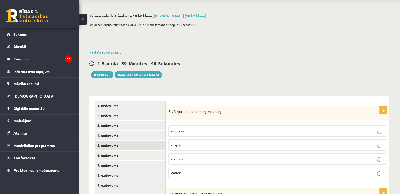
scroll to position [0, 0]
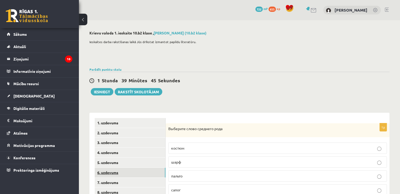
click at [108, 173] on link "6. uzdevums" at bounding box center [130, 173] width 71 height 10
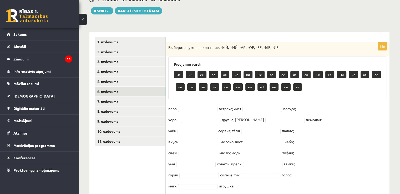
scroll to position [98, 0]
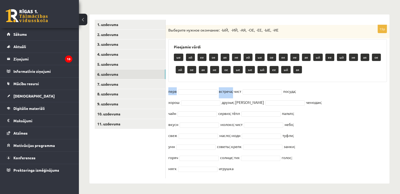
drag, startPoint x: 167, startPoint y: 90, endPoint x: 233, endPoint y: 92, distance: 65.4
click at [233, 92] on div "15p Выберите нужное окончание: -ЫЙ, -ИЙ, -АЯ, -ОЕ, -ЕЕ, -ЫЕ, -ИЕ Pieejamie vārd…" at bounding box center [278, 101] width 224 height 153
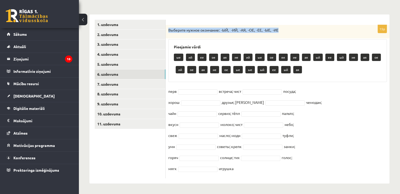
drag, startPoint x: 166, startPoint y: 31, endPoint x: 288, endPoint y: 32, distance: 121.7
click at [288, 32] on div "Выберите нужное окончание: -ЫЙ, -ИЙ, -АЯ, -ОЕ, -ЕЕ, -ЫЕ, -ИЕ" at bounding box center [278, 32] width 224 height 14
click at [190, 88] on fieldset "перв встреча; чист посуда; хорош друзья; дорожн чемодан; чайн сервиз; тёпл паль…" at bounding box center [277, 131] width 218 height 88
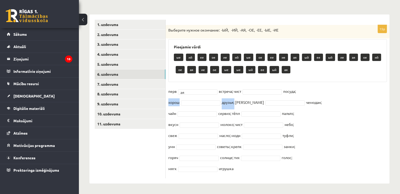
drag, startPoint x: 168, startPoint y: 104, endPoint x: 234, endPoint y: 101, distance: 66.2
click at [234, 101] on fieldset "перв ая ** встреча; чист посуда; хорош друзья; дорожн чемодан; чайн сервиз; тёп…" at bounding box center [277, 131] width 218 height 88
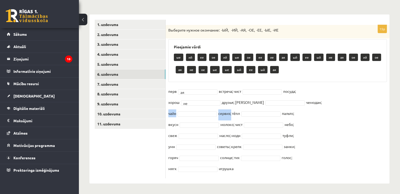
drag, startPoint x: 168, startPoint y: 114, endPoint x: 231, endPoint y: 114, distance: 62.5
click at [231, 114] on fieldset "перв ая ** встреча; чист посуда; хорош ие ** друзья; дорожн чемодан; чайн серви…" at bounding box center [277, 131] width 218 height 88
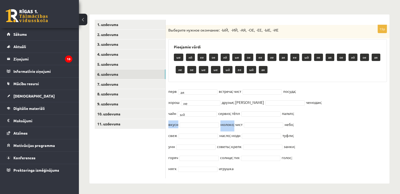
drag, startPoint x: 168, startPoint y: 125, endPoint x: 234, endPoint y: 126, distance: 66.0
click at [234, 126] on fieldset "перв ая ** встреча; чист посуда; хорош ие ** друзья; дорожн чемодан; чайн ый **…" at bounding box center [277, 131] width 218 height 88
drag, startPoint x: 168, startPoint y: 136, endPoint x: 230, endPoint y: 134, distance: 62.3
click at [230, 134] on div "15p Выберите нужное окончание: -ЫЙ, -ИЙ, -АЯ, -ОЕ, -ЕЕ, -ЫЕ, -ИЕ Pieejamie vārd…" at bounding box center [278, 101] width 224 height 153
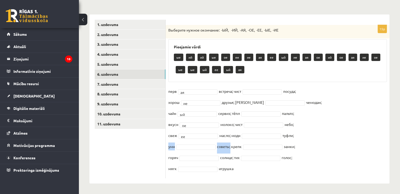
drag, startPoint x: 168, startPoint y: 146, endPoint x: 230, endPoint y: 146, distance: 62.3
click at [230, 146] on div "15p Выберите нужное окончание: -ЫЙ, -ИЙ, -АЯ, -ОЕ, -ЕЕ, -ЫЕ, -ИЕ Pieejamie vārd…" at bounding box center [278, 101] width 224 height 153
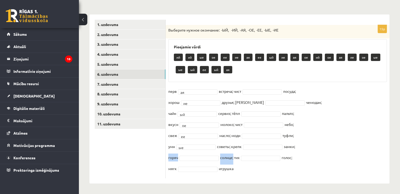
drag, startPoint x: 168, startPoint y: 157, endPoint x: 233, endPoint y: 157, distance: 64.9
click at [233, 157] on div "15p Выберите нужное окончание: -ЫЙ, -ИЙ, -АЯ, -ОЕ, -ЕЕ, -ЫЕ, -ИЕ Pieejamie vārd…" at bounding box center [278, 101] width 224 height 153
drag, startPoint x: 168, startPoint y: 168, endPoint x: 237, endPoint y: 168, distance: 68.6
click at [237, 168] on fieldset "перв ая ** встреча; чист посуда; хорош ие ** друзья; дорожн чемодан; чайн ый **…" at bounding box center [277, 131] width 218 height 88
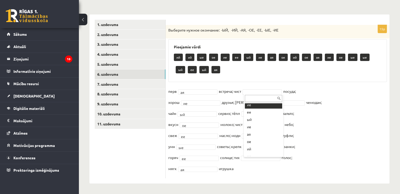
scroll to position [0, 0]
drag, startPoint x: 235, startPoint y: 92, endPoint x: 297, endPoint y: 88, distance: 61.8
click at [297, 88] on fieldset "перв ая ** встреча; чист посуда; хорош ие ** друзья; дорожн чемодан; чайн ый **…" at bounding box center [277, 131] width 218 height 88
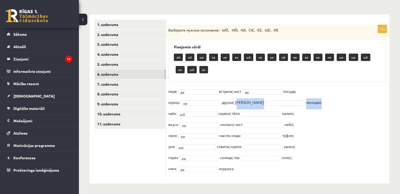
drag, startPoint x: 236, startPoint y: 103, endPoint x: 308, endPoint y: 100, distance: 72.3
click at [308, 100] on fieldset "перв ая ** встреча; чист ая ** посуда; хорош ие ** друзья; дорожн чемодан; чайн…" at bounding box center [277, 131] width 218 height 88
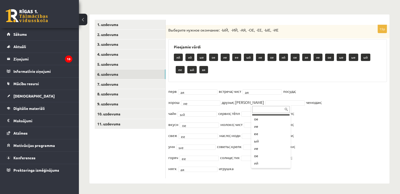
scroll to position [29, 0]
drag, startPoint x: 267, startPoint y: 141, endPoint x: 270, endPoint y: 141, distance: 3.2
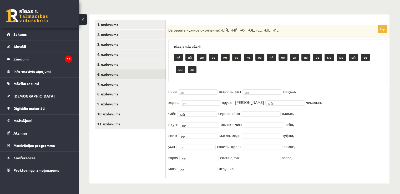
drag, startPoint x: 233, startPoint y: 113, endPoint x: 297, endPoint y: 112, distance: 64.6
click at [297, 112] on fieldset "перв ая ** встреча; чист ая ** посуда; хорош ие ** друзья; дорожн ый ** чемодан…" at bounding box center [277, 131] width 218 height 88
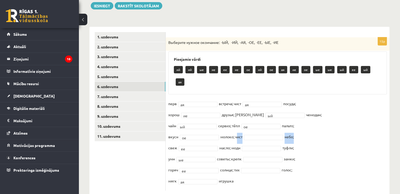
drag, startPoint x: 236, startPoint y: 125, endPoint x: 295, endPoint y: 123, distance: 58.9
click at [295, 123] on fieldset "перв ая ** встреча; чист ая ** посуда; хорош ие ** друзья; дорожн ый ** чемодан…" at bounding box center [277, 144] width 218 height 88
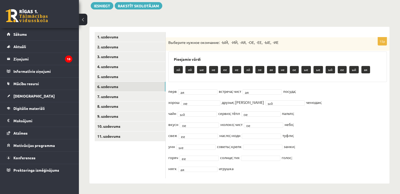
drag, startPoint x: 232, startPoint y: 136, endPoint x: 300, endPoint y: 136, distance: 67.8
click at [300, 136] on fieldset "перв ая ** встреча; чист ая ** посуда; хорош ие ** друзья; дорожн ый ** чемодан…" at bounding box center [277, 131] width 218 height 88
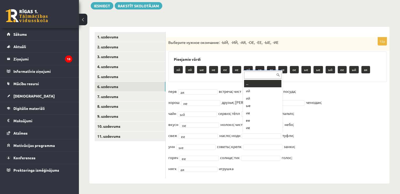
scroll to position [6, 0]
drag, startPoint x: 250, startPoint y: 100, endPoint x: 251, endPoint y: 103, distance: 2.7
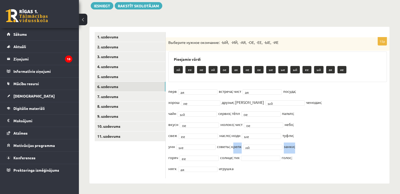
drag, startPoint x: 232, startPoint y: 146, endPoint x: 295, endPoint y: 145, distance: 63.3
click at [295, 145] on fieldset "перв ая ** встреча; чист ая ** посуда; хорош ие ** друзья; дорожн ый ** чемодан…" at bounding box center [277, 131] width 218 height 88
drag, startPoint x: 235, startPoint y: 157, endPoint x: 294, endPoint y: 156, distance: 59.4
click at [294, 156] on fieldset "перв ая ** встреча; чист ая ** посуда; хорош ие ** друзья; дорожн ый ** чемодан…" at bounding box center [277, 131] width 218 height 88
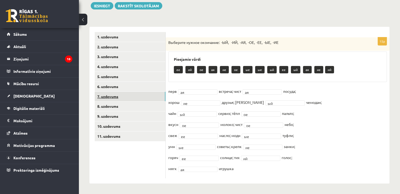
click at [123, 99] on link "7. uzdevums" at bounding box center [130, 97] width 71 height 10
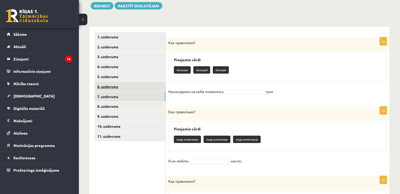
click at [130, 87] on link "6. uzdevums" at bounding box center [130, 87] width 71 height 10
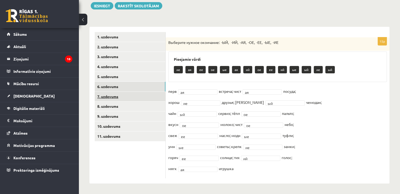
click at [118, 98] on link "7. uzdevums" at bounding box center [130, 97] width 71 height 10
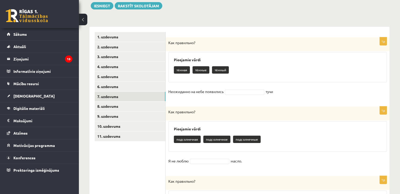
drag, startPoint x: 169, startPoint y: 42, endPoint x: 291, endPoint y: 98, distance: 134.6
click at [291, 98] on div "1p Как правильно? Pieejamie vārdi тёмная тёмные тёмный Неожиданно на небе появи…" at bounding box center [278, 69] width 224 height 64
drag, startPoint x: 169, startPoint y: 112, endPoint x: 283, endPoint y: 154, distance: 121.8
click at [283, 154] on div "1p Как правильно? Pieejamie vārdi подсолнечная подсолнечное подсолнечные Я не л…" at bounding box center [278, 138] width 224 height 64
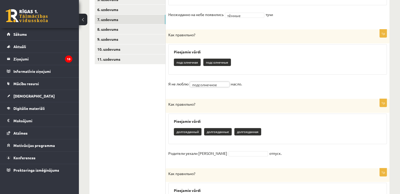
scroll to position [163, 0]
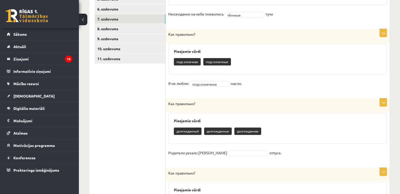
drag, startPoint x: 169, startPoint y: 103, endPoint x: 276, endPoint y: 151, distance: 116.6
click at [276, 151] on div "1p Как правильно? Pieejamie vārdi долгожданный долгожданные долгожданная Родите…" at bounding box center [278, 130] width 224 height 64
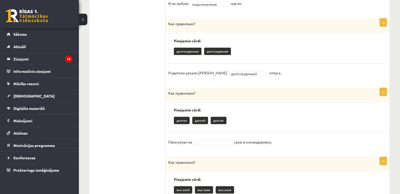
drag, startPoint x: 169, startPoint y: 91, endPoint x: 297, endPoint y: 136, distance: 134.9
click at [297, 136] on div "1p Как правильно? Pieejamie vārdi долгое долгий долгие Папа уехал на срок в ком…" at bounding box center [278, 120] width 224 height 64
click at [202, 121] on p "долгий" at bounding box center [200, 120] width 16 height 7
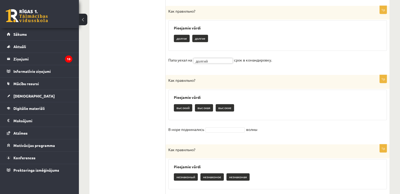
scroll to position [325, 0]
drag, startPoint x: 168, startPoint y: 80, endPoint x: 262, endPoint y: 126, distance: 104.3
click at [262, 126] on div "1p Как правильно? Pieejamie vārdi высокий высокая высокие В море поднимались во…" at bounding box center [278, 107] width 224 height 64
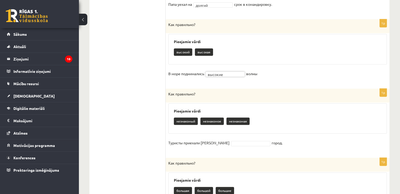
scroll to position [381, 0]
drag, startPoint x: 165, startPoint y: 93, endPoint x: 220, endPoint y: 117, distance: 59.8
click at [220, 117] on div "**********" at bounding box center [239, 83] width 300 height 703
click at [214, 96] on p "Как правильно?" at bounding box center [264, 94] width 192 height 6
drag, startPoint x: 170, startPoint y: 92, endPoint x: 269, endPoint y: 135, distance: 107.9
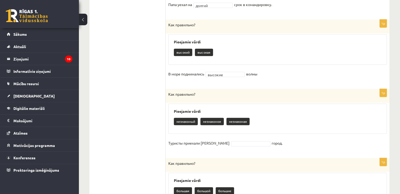
click at [269, 135] on div "1p Как правильно? Pieejamie vārdi незнакомый незнакомое незнакомая Туристы прие…" at bounding box center [278, 121] width 224 height 64
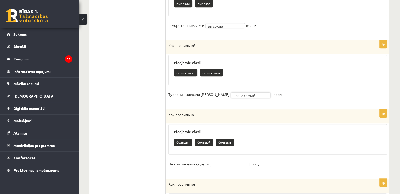
scroll to position [443, 0]
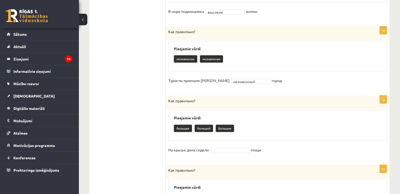
drag, startPoint x: 168, startPoint y: 101, endPoint x: 266, endPoint y: 145, distance: 107.2
click at [266, 145] on div "1p Как правильно? Pieejamie vārdi большая большой большие На крыше дома сидели …" at bounding box center [278, 127] width 224 height 64
drag, startPoint x: 243, startPoint y: 127, endPoint x: 218, endPoint y: 154, distance: 36.6
click at [218, 154] on fieldset "На крыше дома сидели птицы" at bounding box center [277, 151] width 218 height 11
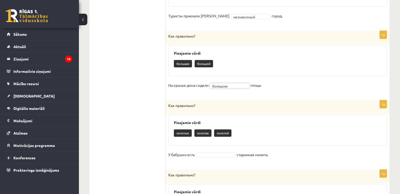
scroll to position [509, 0]
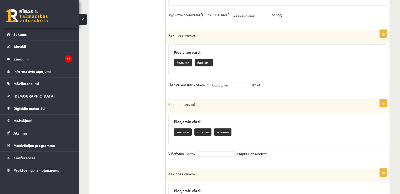
drag, startPoint x: 169, startPoint y: 104, endPoint x: 271, endPoint y: 150, distance: 111.2
click at [271, 150] on div "1p Как правильно? Pieejamie vārdi золотые золотая золотой У бабушки есть старин…" at bounding box center [278, 131] width 224 height 64
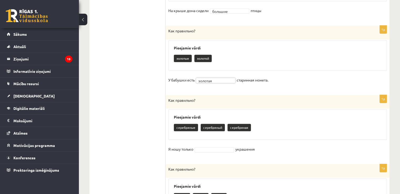
scroll to position [584, 0]
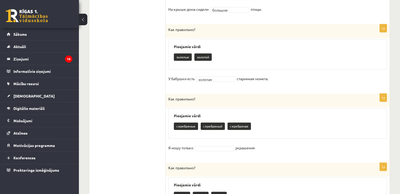
drag, startPoint x: 169, startPoint y: 99, endPoint x: 259, endPoint y: 145, distance: 101.1
click at [259, 145] on div "1p Как правильно? Pieejamie vārdi серебряные серебряный серебряная Я ношу тольк…" at bounding box center [278, 126] width 224 height 64
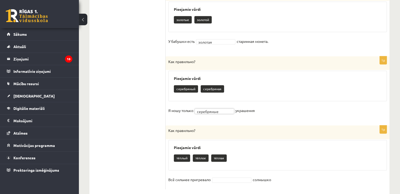
scroll to position [631, 0]
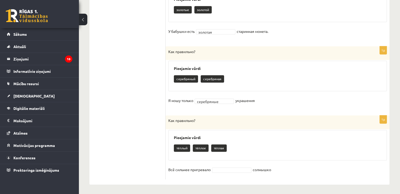
click at [170, 120] on p "Как правильно?" at bounding box center [264, 120] width 192 height 5
drag, startPoint x: 169, startPoint y: 120, endPoint x: 289, endPoint y: 170, distance: 129.5
click at [289, 170] on div "1p Как правильно? Pieejamie vārdi тёплый тёплое тёплая Всё сильнее пригревало с…" at bounding box center [278, 147] width 224 height 64
click at [253, 136] on h3 "Pieejamie vārdi" at bounding box center [277, 137] width 207 height 4
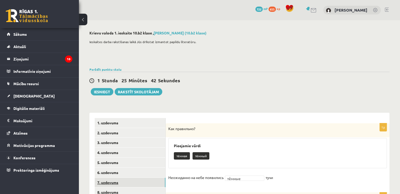
scroll to position [89, 0]
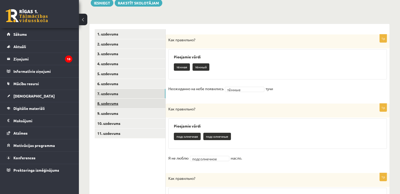
click at [107, 102] on link "8. uzdevums" at bounding box center [130, 104] width 71 height 10
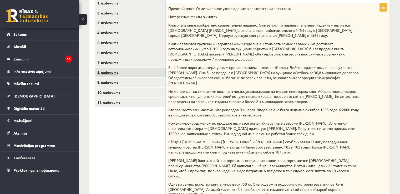
scroll to position [120, 0]
click at [126, 83] on link "9. uzdevums" at bounding box center [130, 83] width 71 height 10
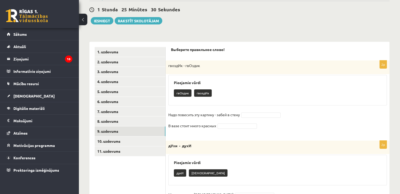
scroll to position [71, 0]
drag, startPoint x: 176, startPoint y: 73, endPoint x: 256, endPoint y: 95, distance: 83.7
click at [256, 95] on div "2p гвоздИк - гвОздик Pieejamie vārdi гвОздик гвоздИк Надо повесить эту картину …" at bounding box center [278, 98] width 224 height 75
click at [256, 95] on div "гвОздик гвоздИк" at bounding box center [277, 94] width 207 height 12
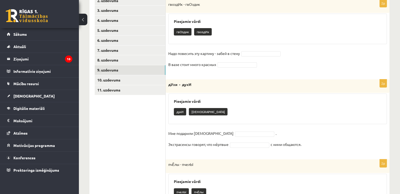
scroll to position [113, 0]
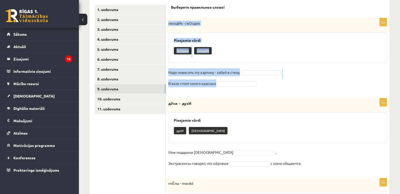
drag, startPoint x: 168, startPoint y: 24, endPoint x: 224, endPoint y: 81, distance: 80.1
click at [224, 81] on div "2p гвоздИк - гвОздик Pieejamie vārdi гвОздик гвоздИк Надо повесить эту картину …" at bounding box center [278, 55] width 224 height 75
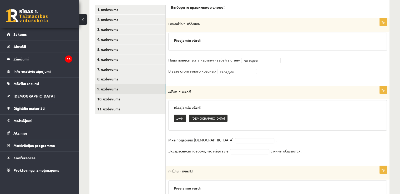
drag, startPoint x: 169, startPoint y: 91, endPoint x: 329, endPoint y: 153, distance: 172.1
click at [329, 153] on div "2p дУхи - духИ Pieejamie vārdi духИ дУхи Мне подарили французские . Экстрасенсы…" at bounding box center [278, 123] width 224 height 75
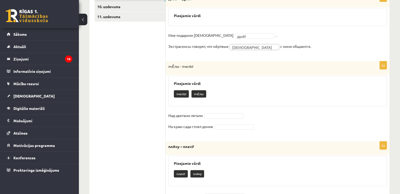
scroll to position [214, 0]
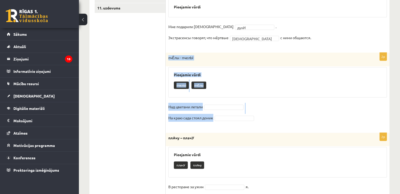
drag, startPoint x: 167, startPoint y: 56, endPoint x: 263, endPoint y: 115, distance: 112.6
click at [263, 115] on div "2p пчЁлы - пчелЫ Pieejamie vārdi пчелЫ пчЁлы Над цветами летали На краю сада ст…" at bounding box center [278, 90] width 224 height 75
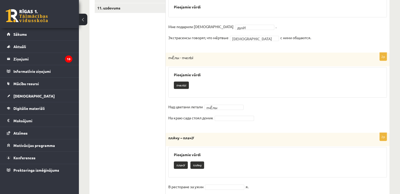
click at [223, 114] on fieldset "Над цветами летали пчЁлы ***** На краю сада стоял домик" at bounding box center [277, 114] width 218 height 22
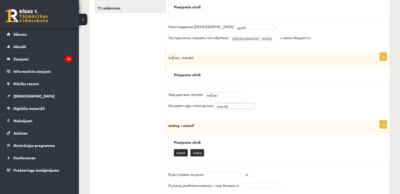
scroll to position [231, 0]
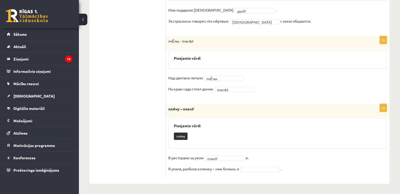
click at [252, 164] on fieldset "В ресторане за ужин плачУ ***** я. Я упала, разбила коленку – мне больно, я ." at bounding box center [277, 165] width 218 height 22
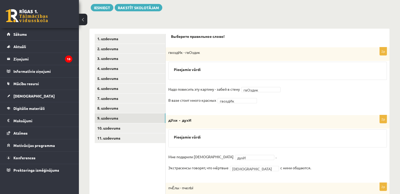
scroll to position [124, 0]
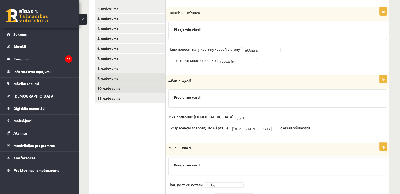
click at [114, 90] on link "10. uzdevums" at bounding box center [130, 88] width 71 height 10
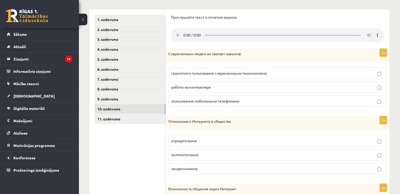
scroll to position [103, 0]
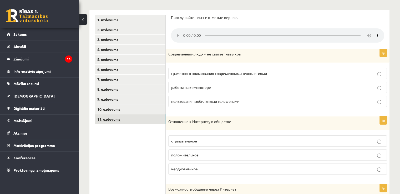
click at [139, 120] on link "11. uzdevums" at bounding box center [130, 119] width 71 height 10
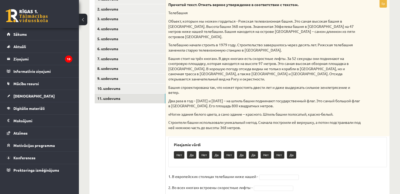
scroll to position [124, 0]
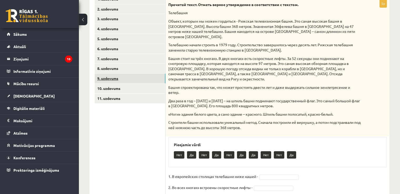
click at [114, 79] on link "9. uzdevums" at bounding box center [130, 79] width 71 height 10
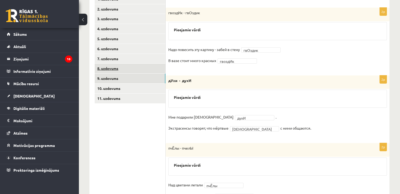
click at [114, 68] on link "8. uzdevums" at bounding box center [130, 69] width 71 height 10
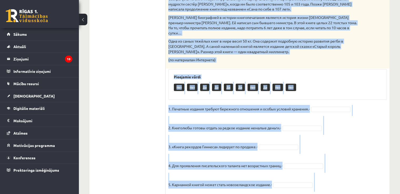
scroll to position [287, 0]
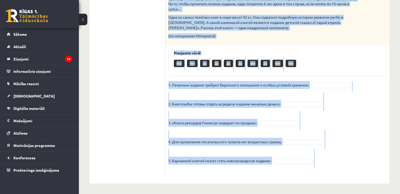
drag, startPoint x: 167, startPoint y: 49, endPoint x: 334, endPoint y: 179, distance: 211.9
click at [334, 179] on div "5p Прочитай текст. Отметь верное утверждение в соответствии с текстом. Интересн…" at bounding box center [278, 4] width 224 height 357
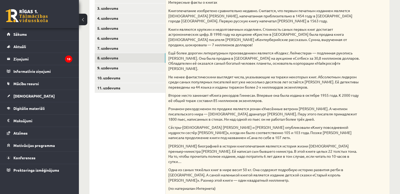
scroll to position [136, 0]
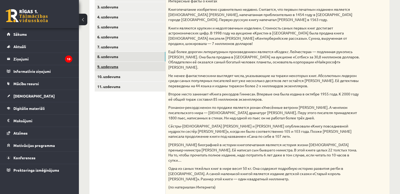
click at [124, 65] on link "9. uzdevums" at bounding box center [130, 67] width 71 height 10
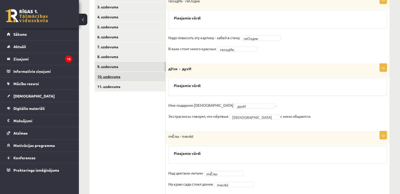
click at [130, 78] on link "10. uzdevums" at bounding box center [130, 77] width 71 height 10
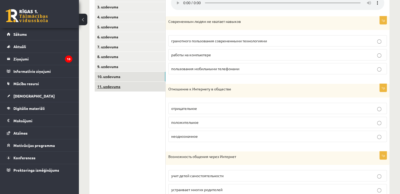
click at [120, 88] on link "11. uzdevums" at bounding box center [130, 87] width 71 height 10
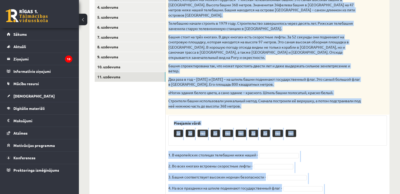
scroll to position [166, 0]
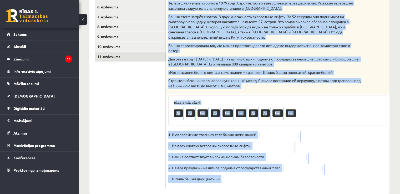
drag, startPoint x: 169, startPoint y: 58, endPoint x: 274, endPoint y: 172, distance: 155.4
click at [274, 172] on div "5p Прочитай текст. Отметь верное утверждение в соответствии с текстом. Телебашн…" at bounding box center [278, 73] width 224 height 231
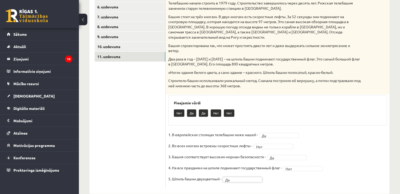
scroll to position [157, 0]
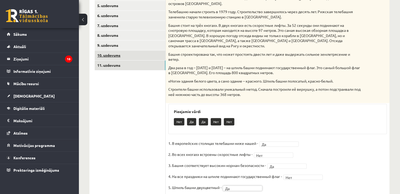
click at [106, 55] on link "10. uzdevums" at bounding box center [130, 55] width 71 height 10
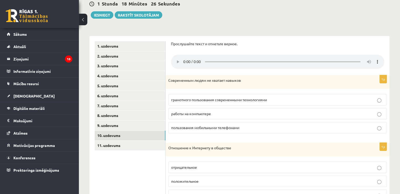
scroll to position [75, 0]
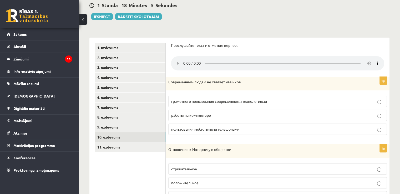
drag, startPoint x: 168, startPoint y: 83, endPoint x: 168, endPoint y: 78, distance: 4.7
click at [168, 78] on div "Современным людям не хватает навыков" at bounding box center [278, 84] width 224 height 14
click at [168, 82] on p "Современным людям не хватает навыков" at bounding box center [264, 81] width 192 height 5
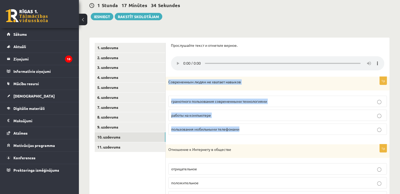
drag, startPoint x: 168, startPoint y: 82, endPoint x: 258, endPoint y: 126, distance: 99.9
click at [258, 126] on div "1p Современным людям не хватает навыков грамотного пользования современными тех…" at bounding box center [278, 108] width 224 height 62
click at [193, 97] on label "грамотного пользования современными технологиями" at bounding box center [277, 101] width 218 height 11
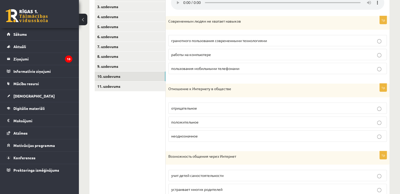
scroll to position [136, 0]
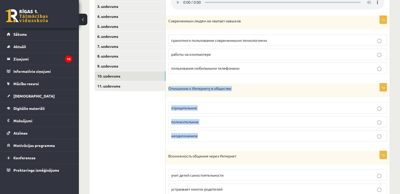
drag, startPoint x: 169, startPoint y: 89, endPoint x: 221, endPoint y: 131, distance: 67.1
click at [221, 131] on div "1p Отношение к Интернету в обществе отрицательное положительное неоднозначное" at bounding box center [278, 114] width 224 height 62
click at [169, 129] on fieldset "отрицательное положительное неоднозначное" at bounding box center [277, 121] width 218 height 43
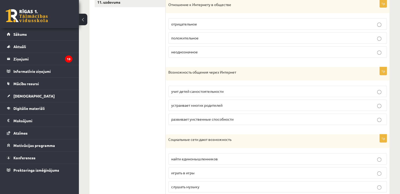
scroll to position [220, 0]
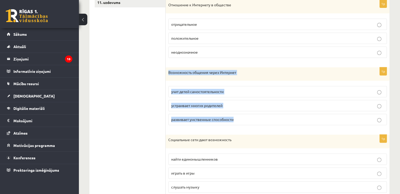
drag, startPoint x: 169, startPoint y: 73, endPoint x: 271, endPoint y: 117, distance: 111.9
click at [271, 117] on div "1p Возможность общения через Интернет учит детей самостоятельности устраивает м…" at bounding box center [278, 98] width 224 height 62
click at [187, 89] on span "учит детей самостоятельности" at bounding box center [197, 91] width 52 height 5
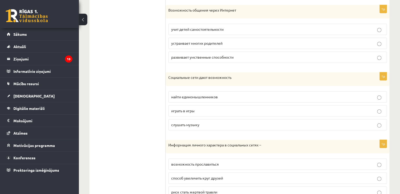
scroll to position [288, 0]
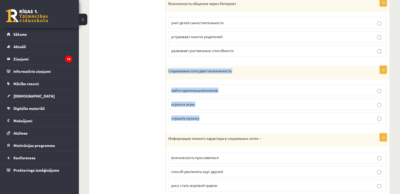
drag, startPoint x: 169, startPoint y: 70, endPoint x: 238, endPoint y: 119, distance: 84.6
click at [238, 119] on div "1p Социальные сети дают возможность найти единомышленников играть в игры слушат…" at bounding box center [278, 97] width 224 height 62
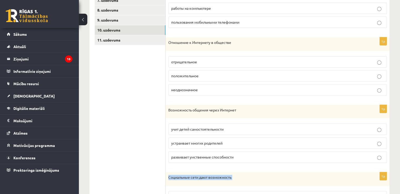
scroll to position [182, 0]
click at [193, 63] on span "отрицательное" at bounding box center [184, 62] width 26 height 5
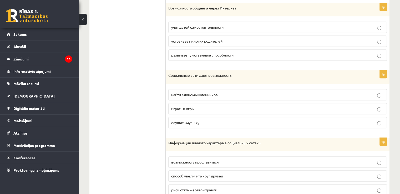
scroll to position [285, 0]
click at [205, 93] on span "найти единомышленников" at bounding box center [194, 94] width 47 height 5
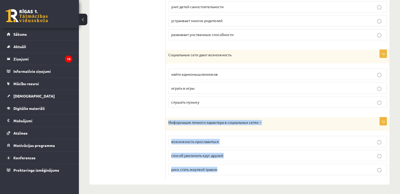
drag, startPoint x: 168, startPoint y: 121, endPoint x: 261, endPoint y: 173, distance: 107.1
click at [261, 173] on div "1p Информация личного характера в социальных сетях – возможность прославиться с…" at bounding box center [278, 148] width 224 height 62
drag, startPoint x: 193, startPoint y: 165, endPoint x: 193, endPoint y: 163, distance: 2.7
click at [193, 164] on label "риск стать жертвой травли" at bounding box center [277, 169] width 218 height 11
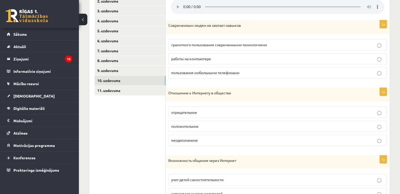
scroll to position [0, 0]
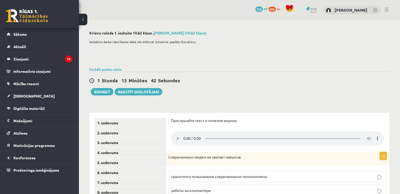
click at [101, 94] on button "Iesniegt" at bounding box center [102, 91] width 23 height 7
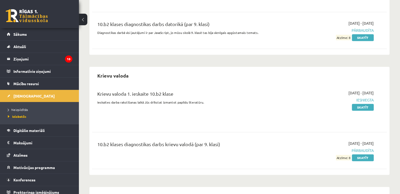
scroll to position [413, 0]
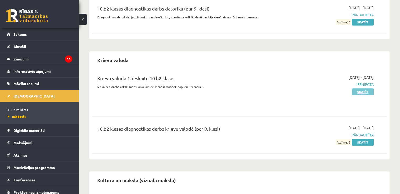
click at [357, 88] on link "Skatīt" at bounding box center [363, 91] width 22 height 7
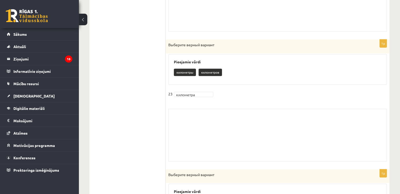
scroll to position [332, 0]
click at [259, 144] on div "Skolotāja pielikums" at bounding box center [277, 135] width 218 height 53
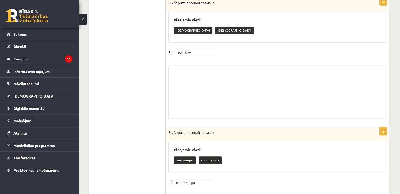
scroll to position [38, 0]
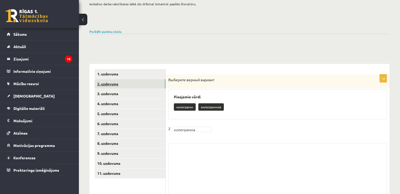
click at [123, 81] on link "2. uzdevums" at bounding box center [130, 84] width 71 height 10
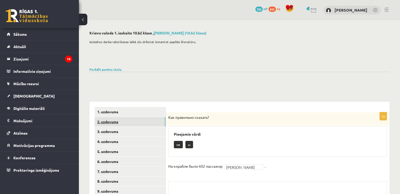
scroll to position [0, 0]
click at [114, 177] on link "8. uzdevums" at bounding box center [130, 181] width 71 height 10
